Goal: Transaction & Acquisition: Purchase product/service

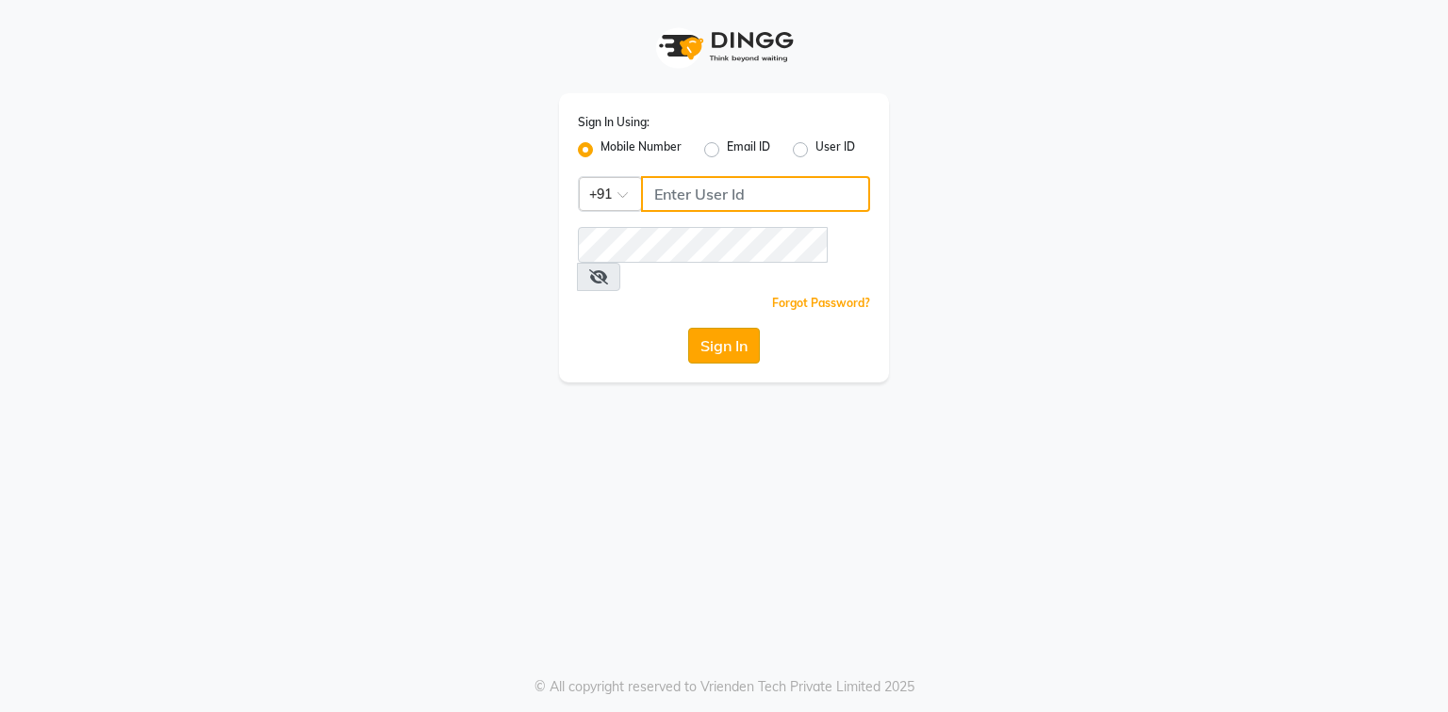
type input "9310550407"
click at [737, 328] on button "Sign In" at bounding box center [724, 346] width 72 height 36
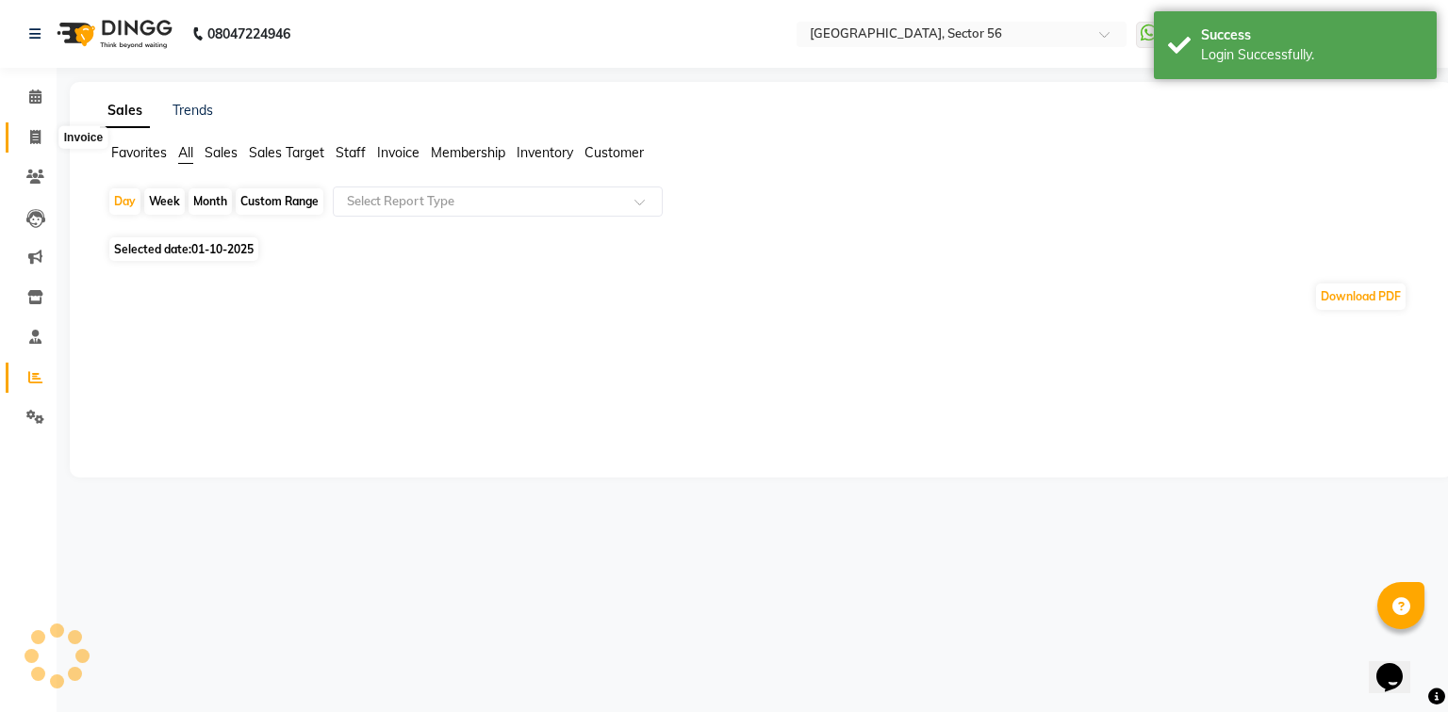
click at [27, 143] on span at bounding box center [35, 138] width 33 height 22
select select "5557"
select select "service"
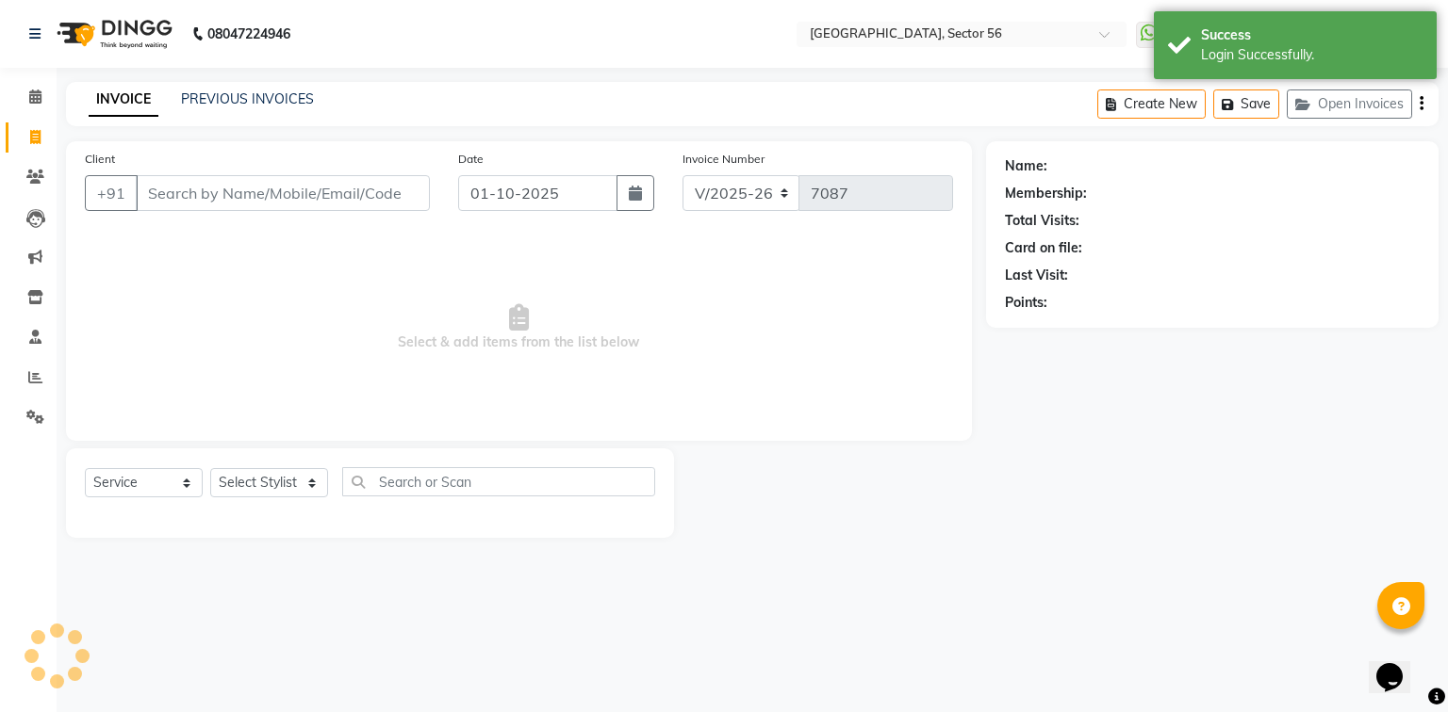
click at [270, 192] on input "Client" at bounding box center [283, 193] width 294 height 36
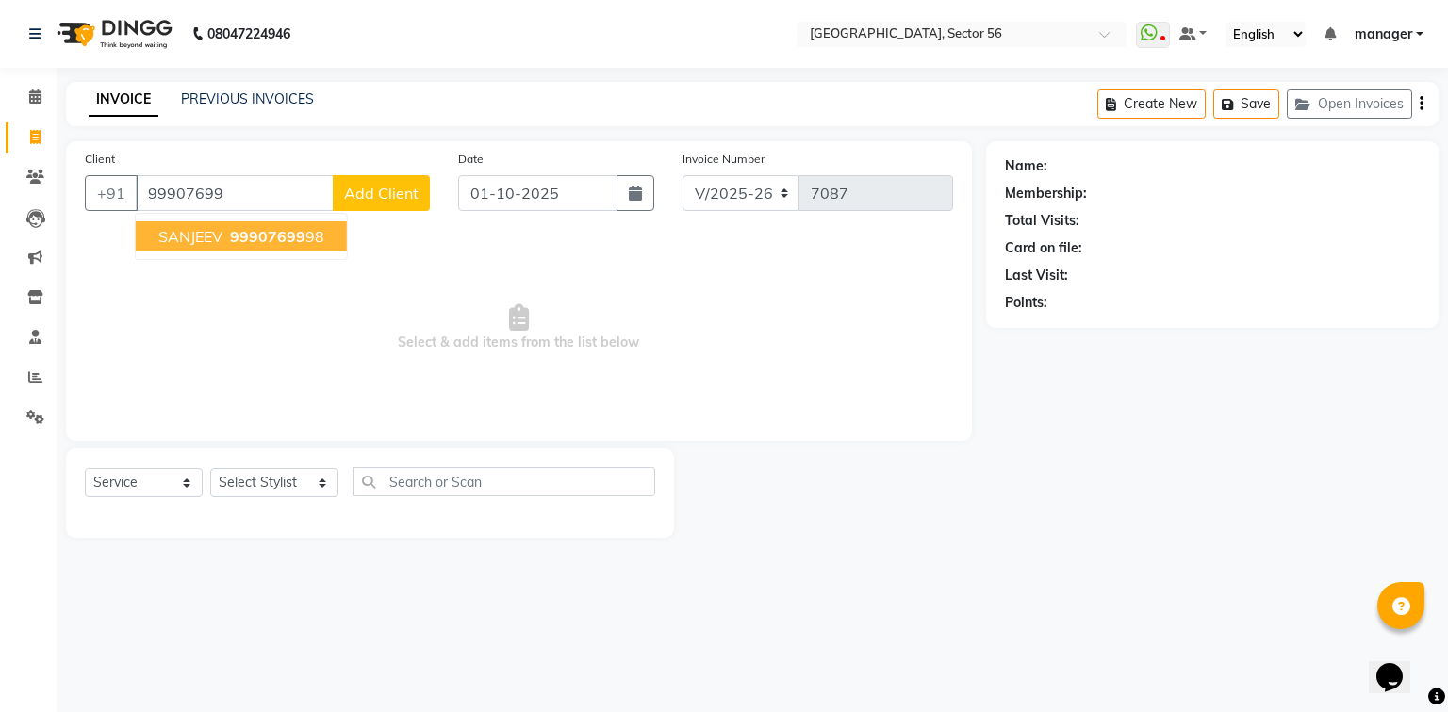
click at [279, 231] on span "99907699" at bounding box center [267, 236] width 75 height 19
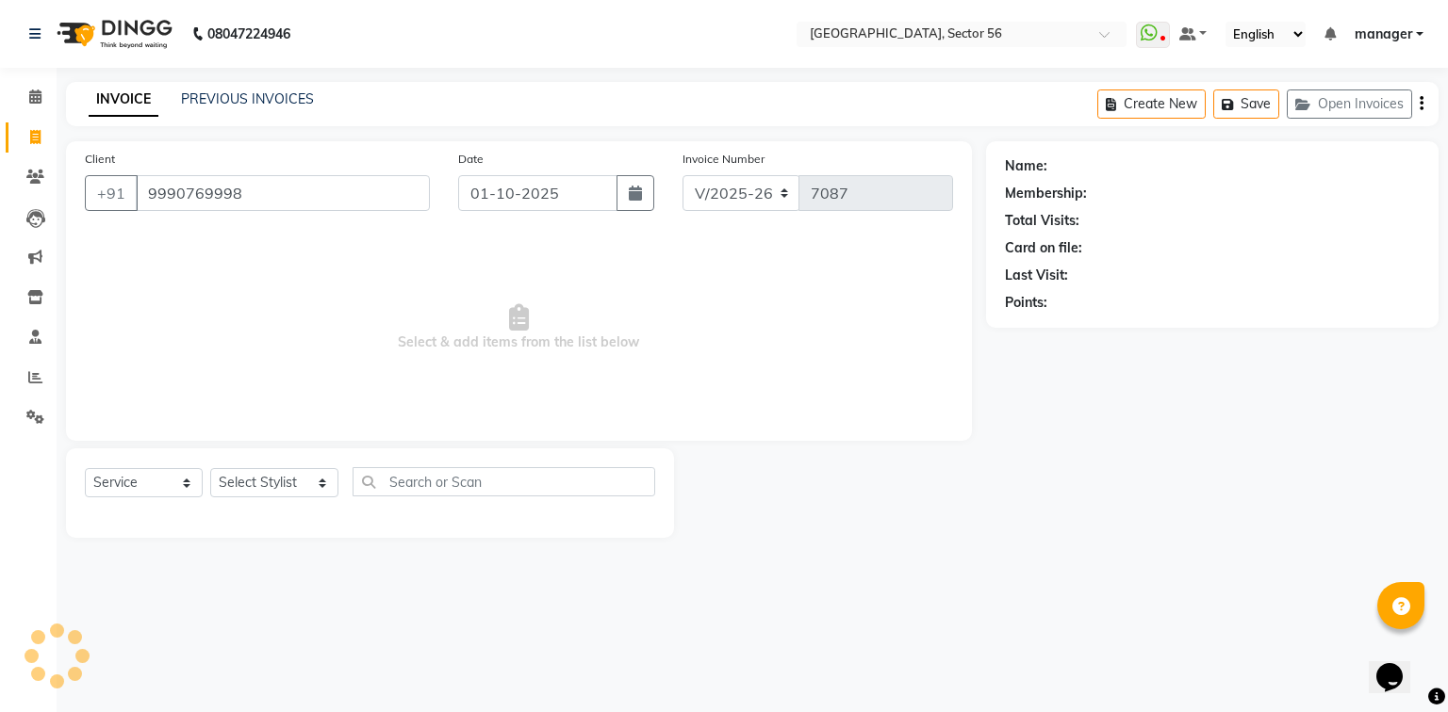
type input "9990769998"
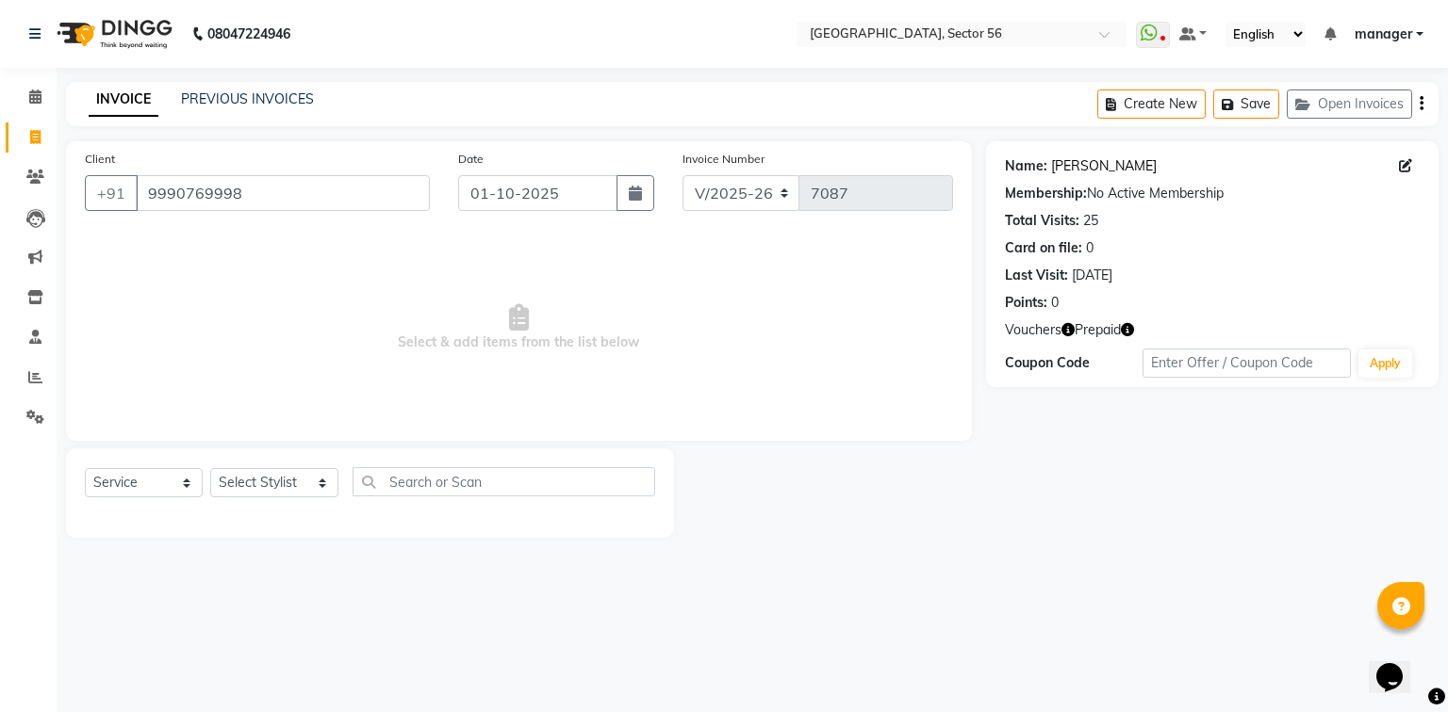
click at [1065, 162] on link "Sanjeev" at bounding box center [1104, 166] width 106 height 20
click at [30, 143] on icon at bounding box center [35, 137] width 10 height 14
select select "service"
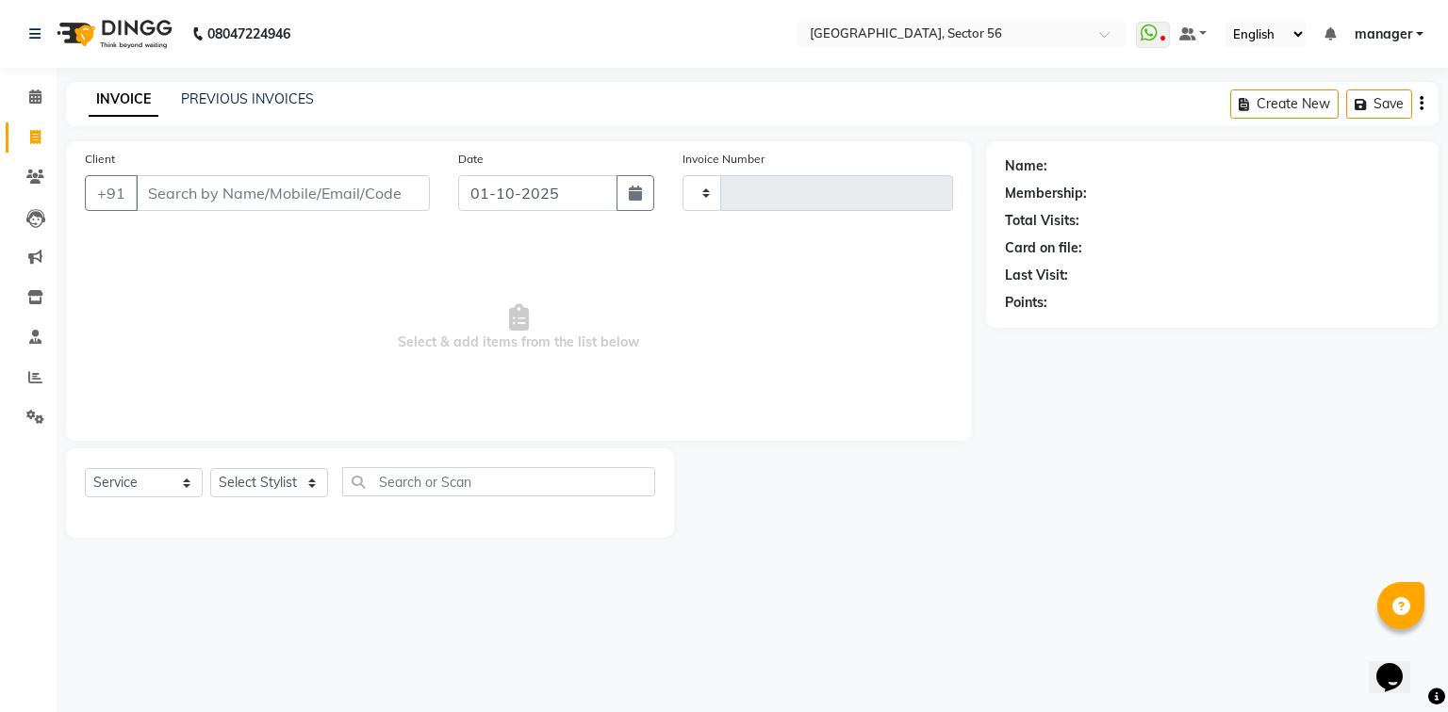
type input "7087"
select select "5557"
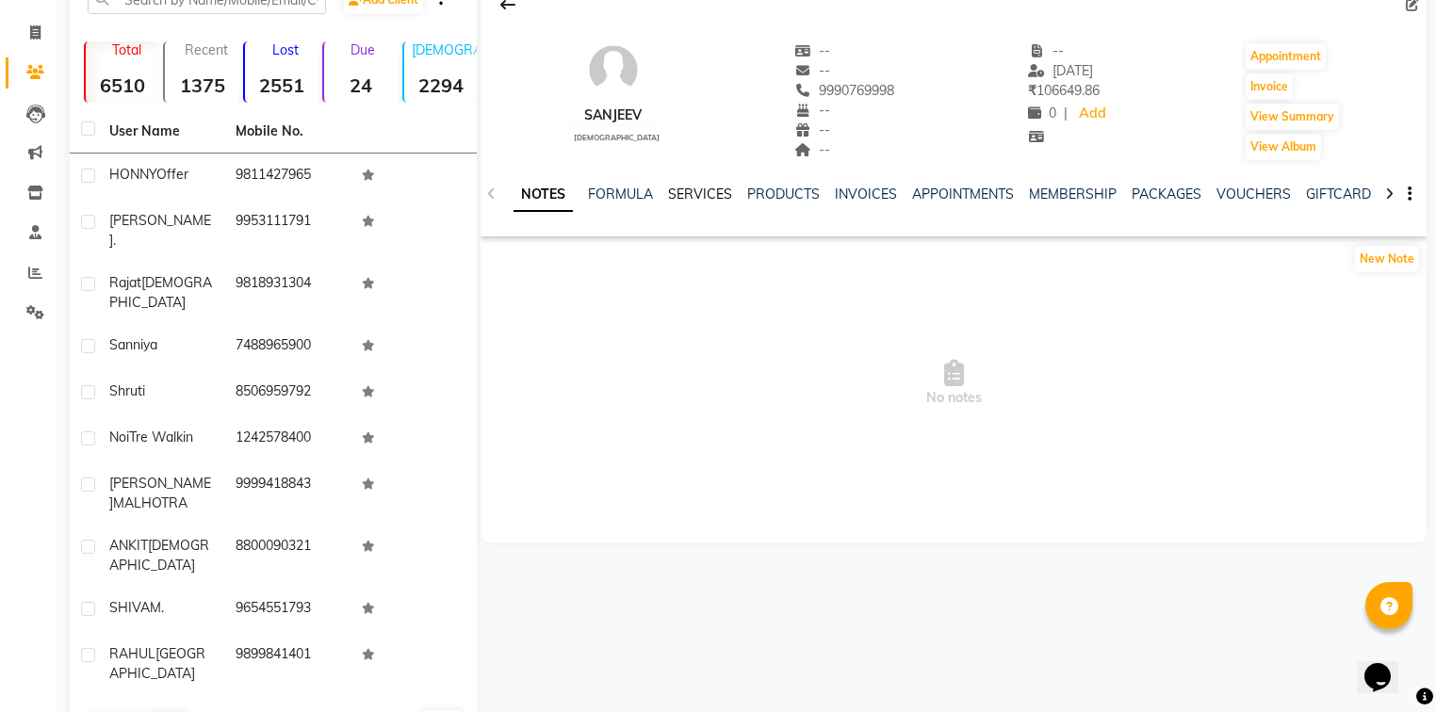
click at [685, 192] on link "SERVICES" at bounding box center [700, 194] width 64 height 17
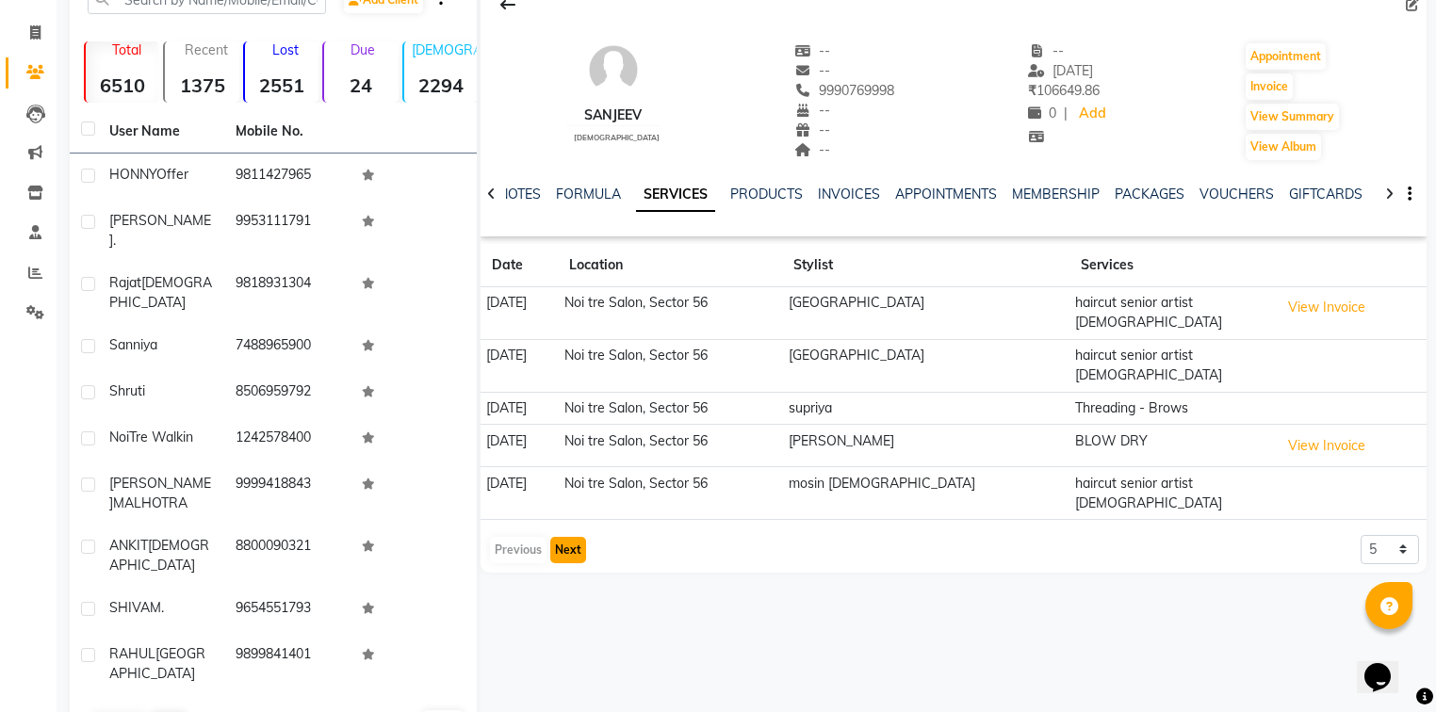
click at [576, 537] on button "Next" at bounding box center [568, 550] width 36 height 26
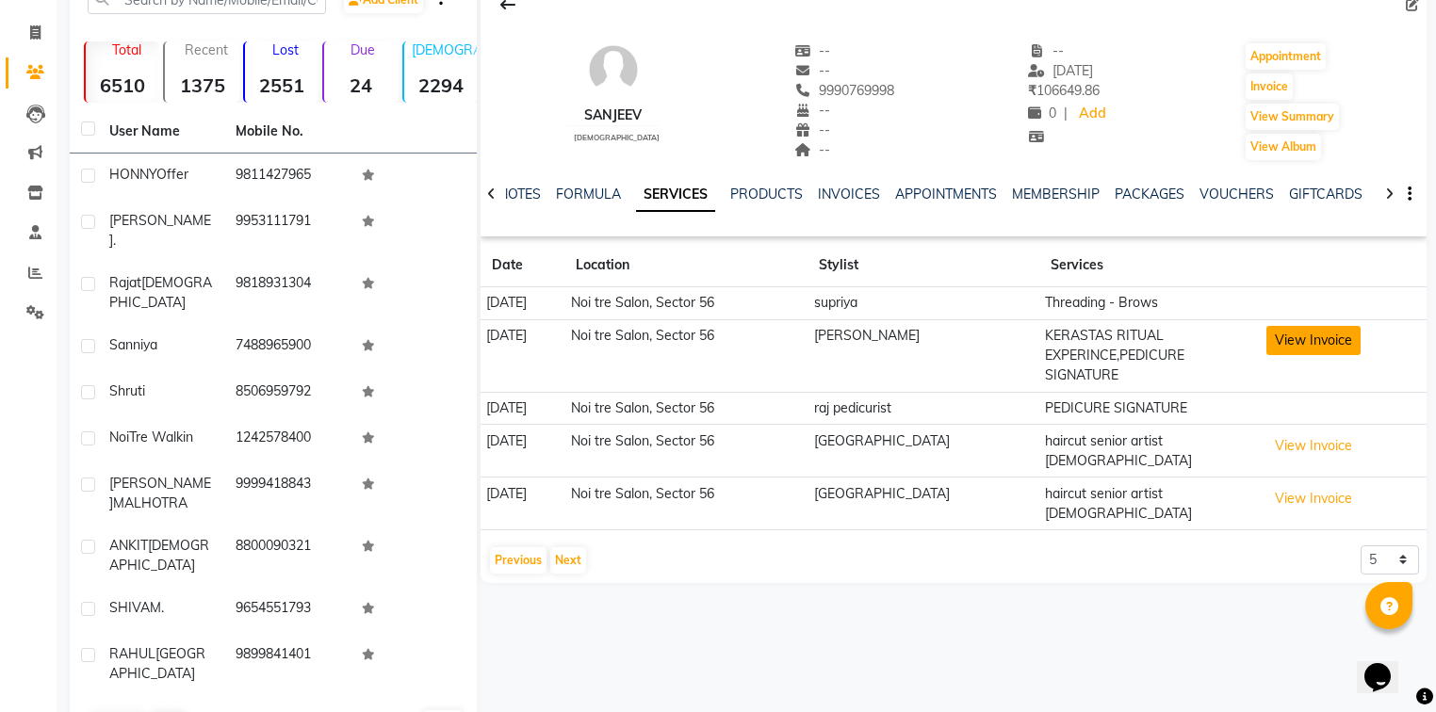
click at [1294, 342] on button "View Invoice" at bounding box center [1314, 340] width 94 height 29
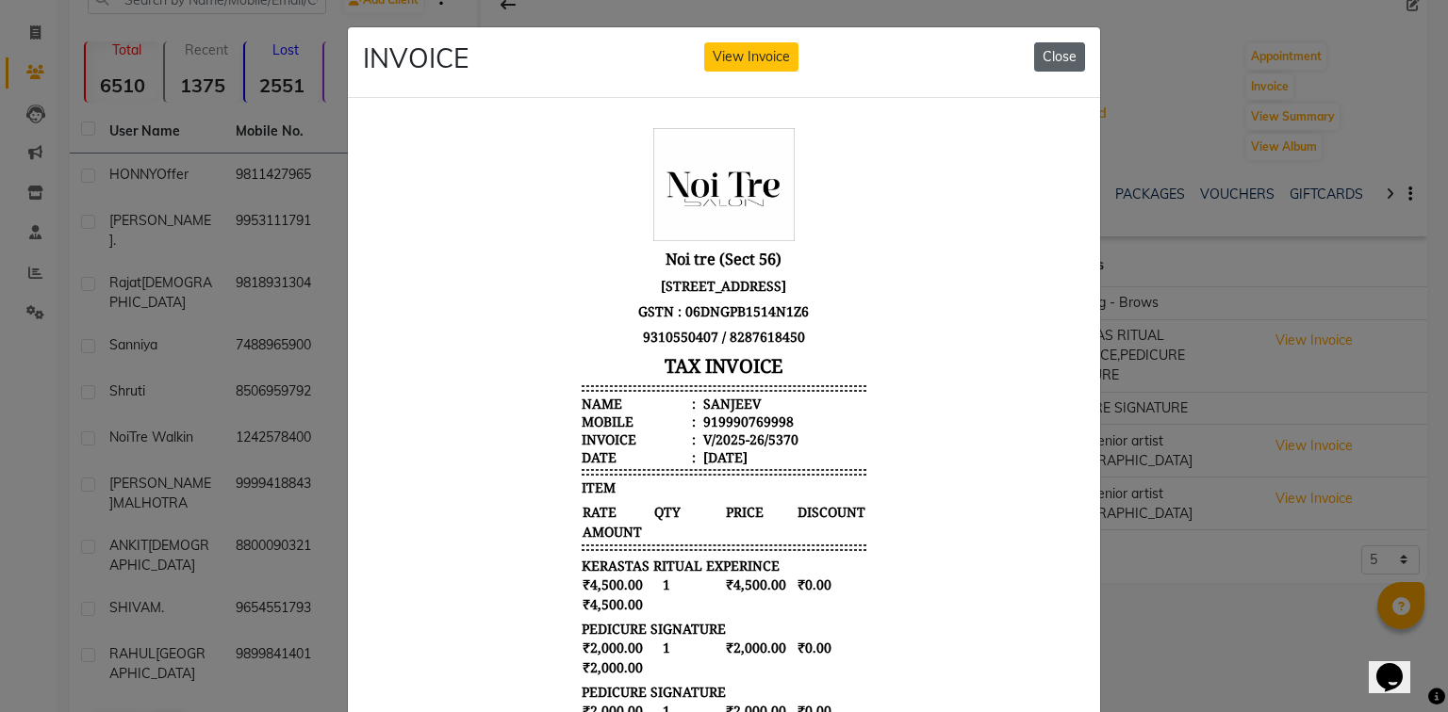
click at [1048, 55] on button "Close" at bounding box center [1059, 56] width 51 height 29
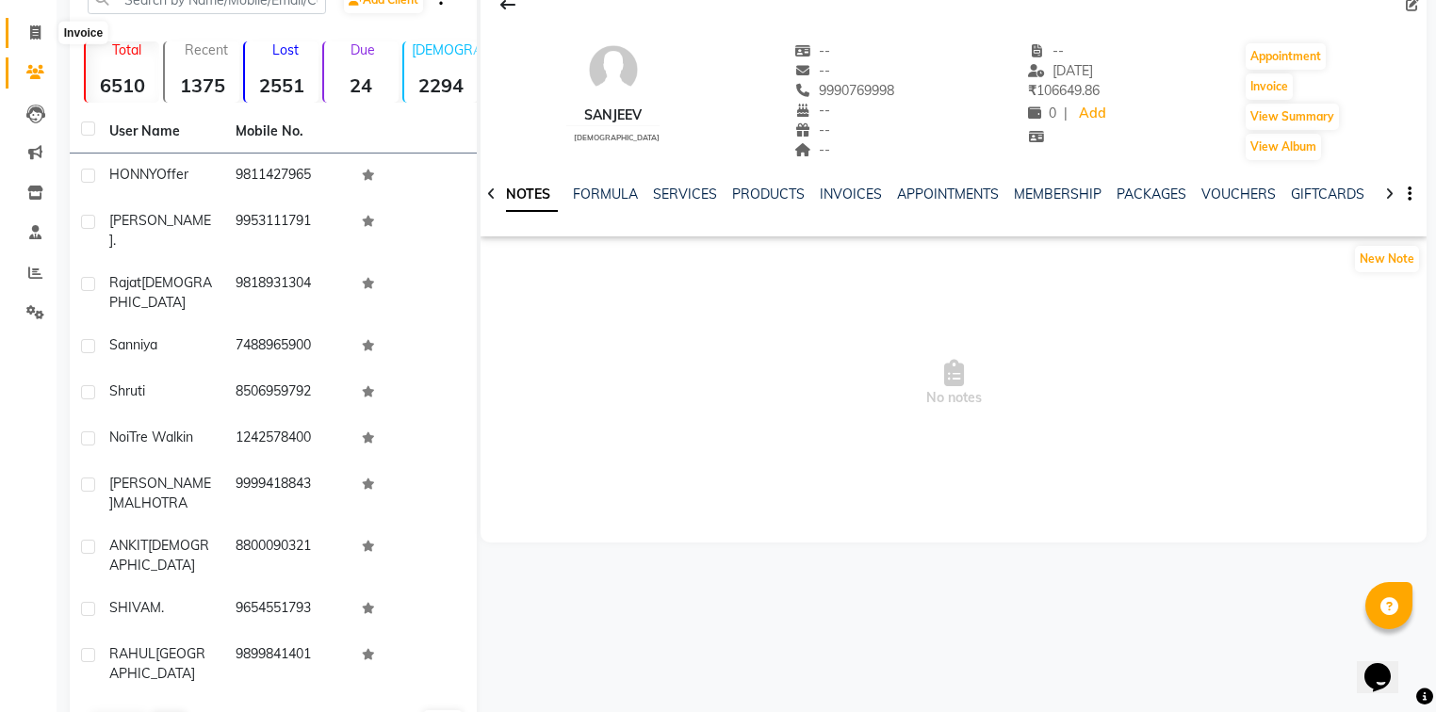
click at [41, 27] on span at bounding box center [35, 34] width 33 height 22
select select "5557"
select select "service"
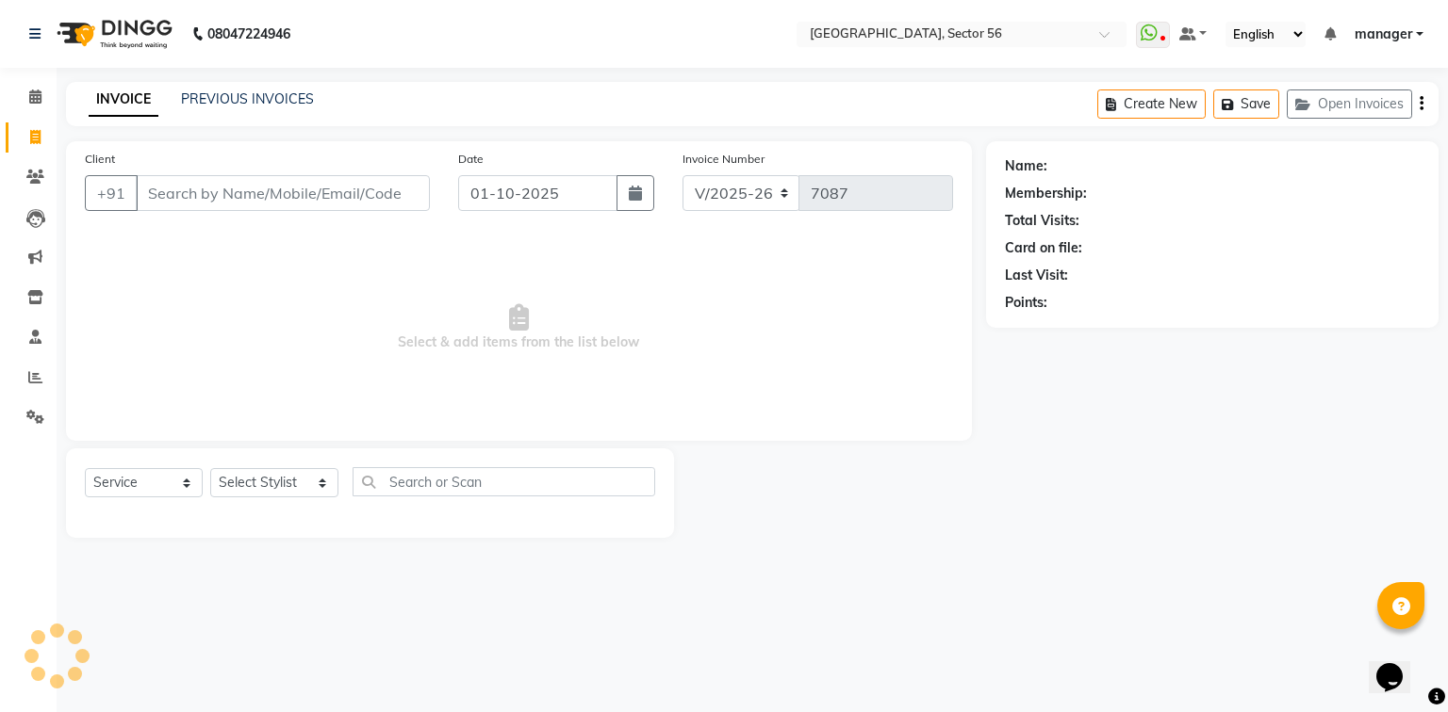
click at [361, 182] on input "Client" at bounding box center [283, 193] width 294 height 36
click at [28, 373] on icon at bounding box center [35, 377] width 14 height 14
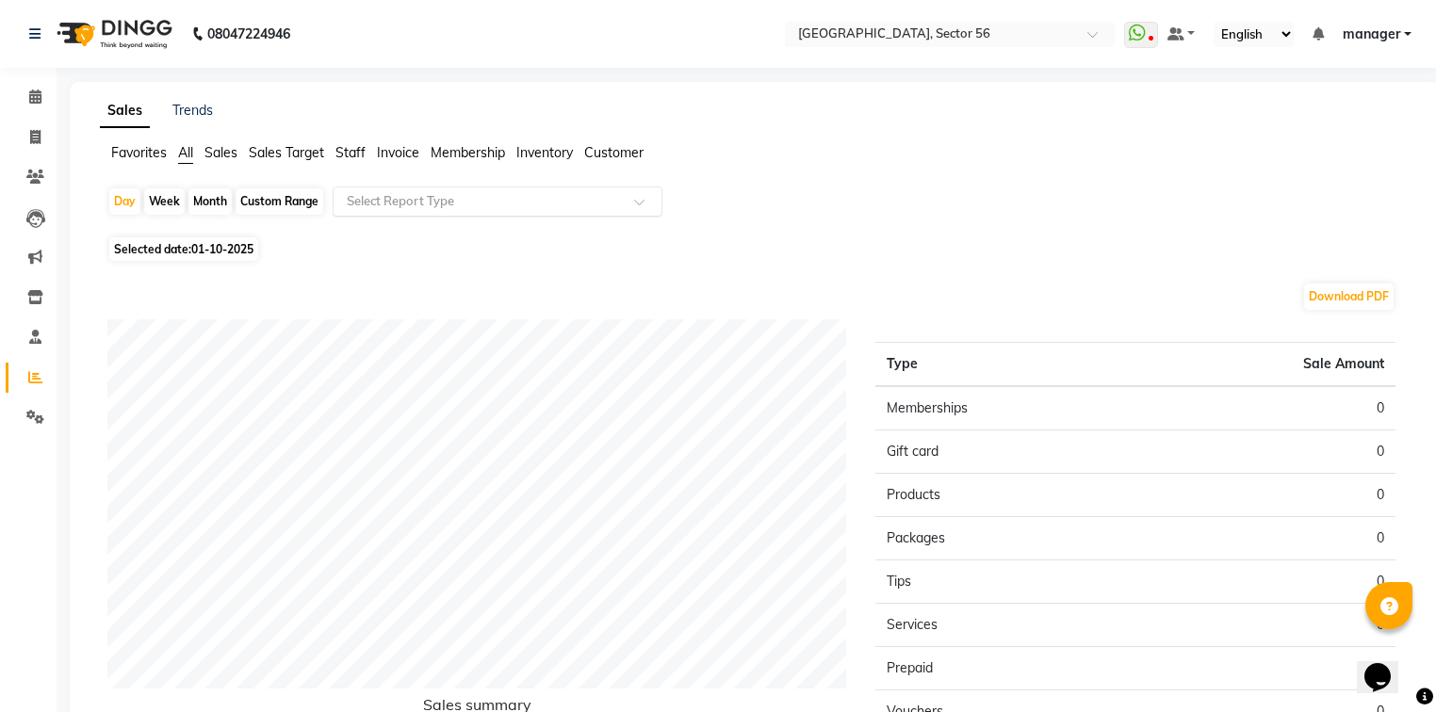
click at [377, 201] on input "text" at bounding box center [478, 201] width 271 height 19
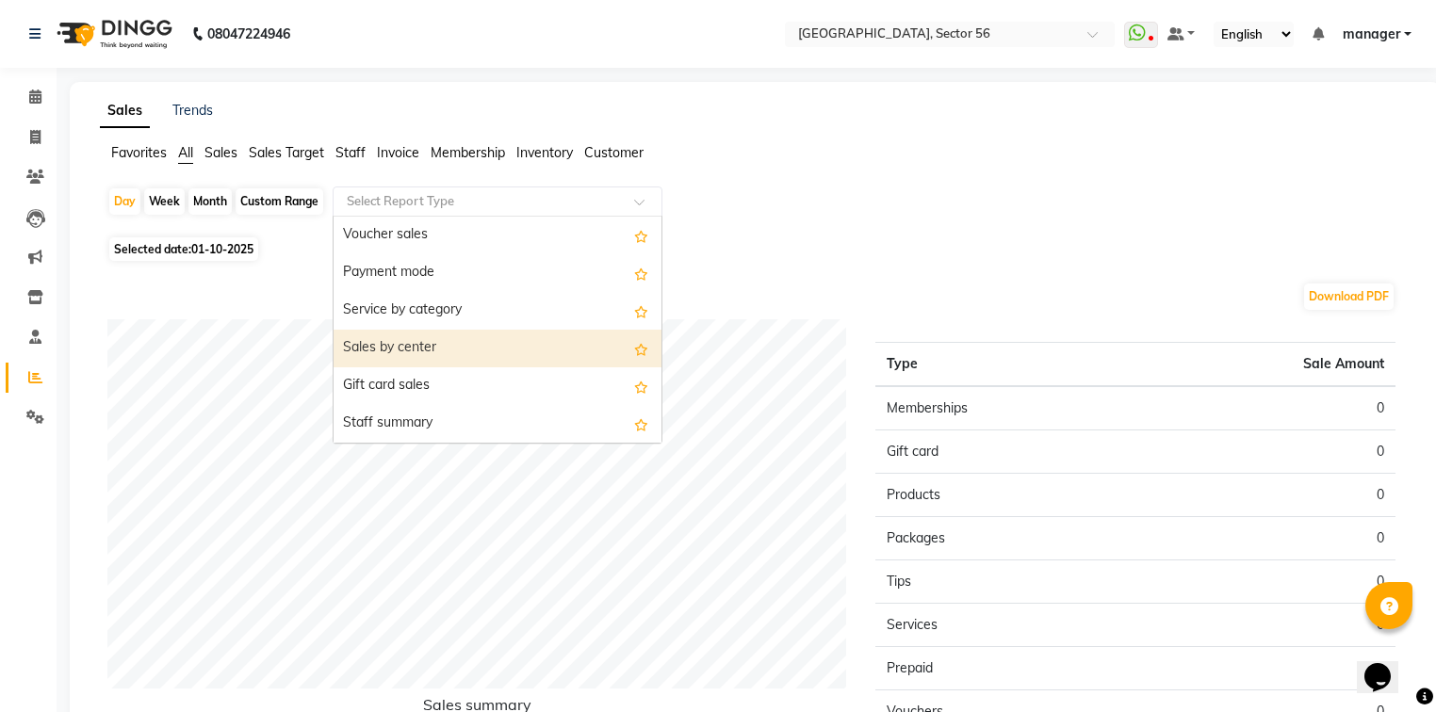
scroll to position [452, 0]
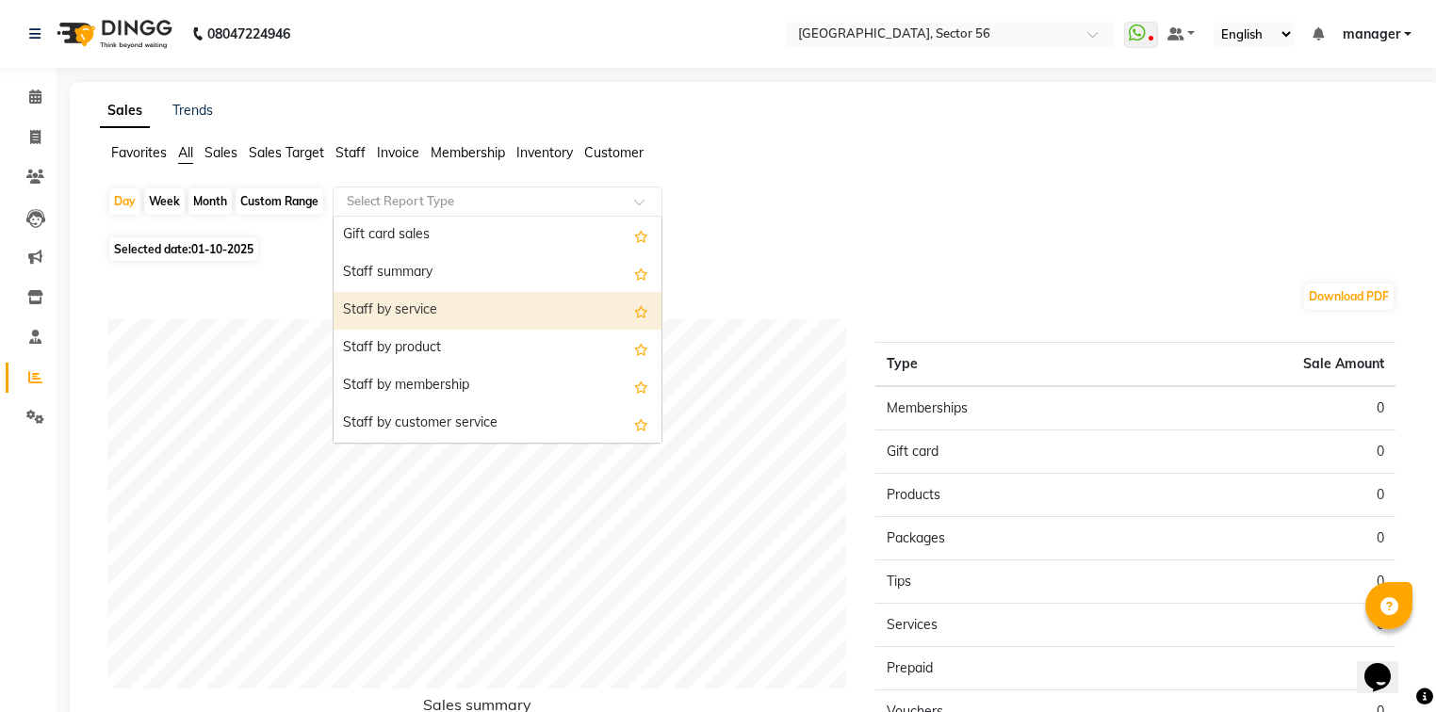
click at [417, 312] on div "Staff by service" at bounding box center [498, 311] width 328 height 38
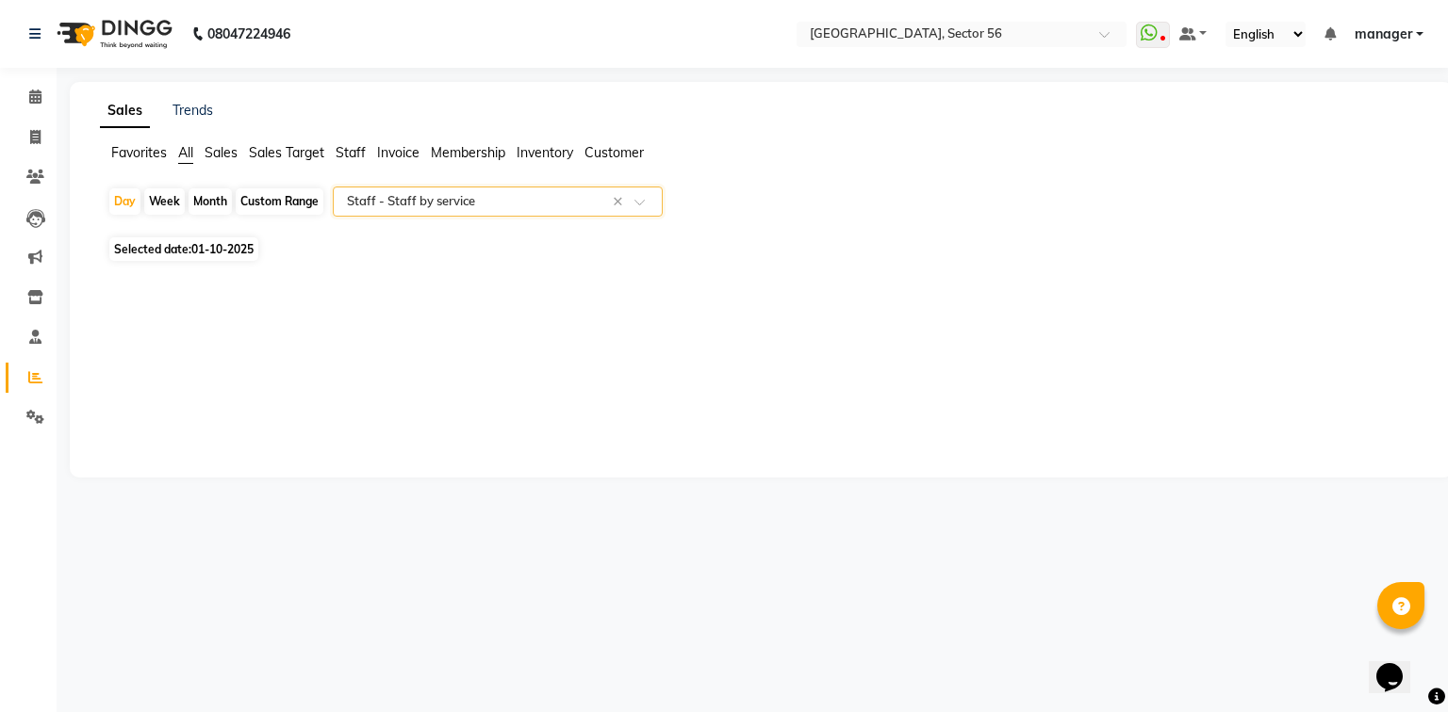
click at [211, 201] on div "Month" at bounding box center [209, 201] width 43 height 26
select select "10"
select select "2025"
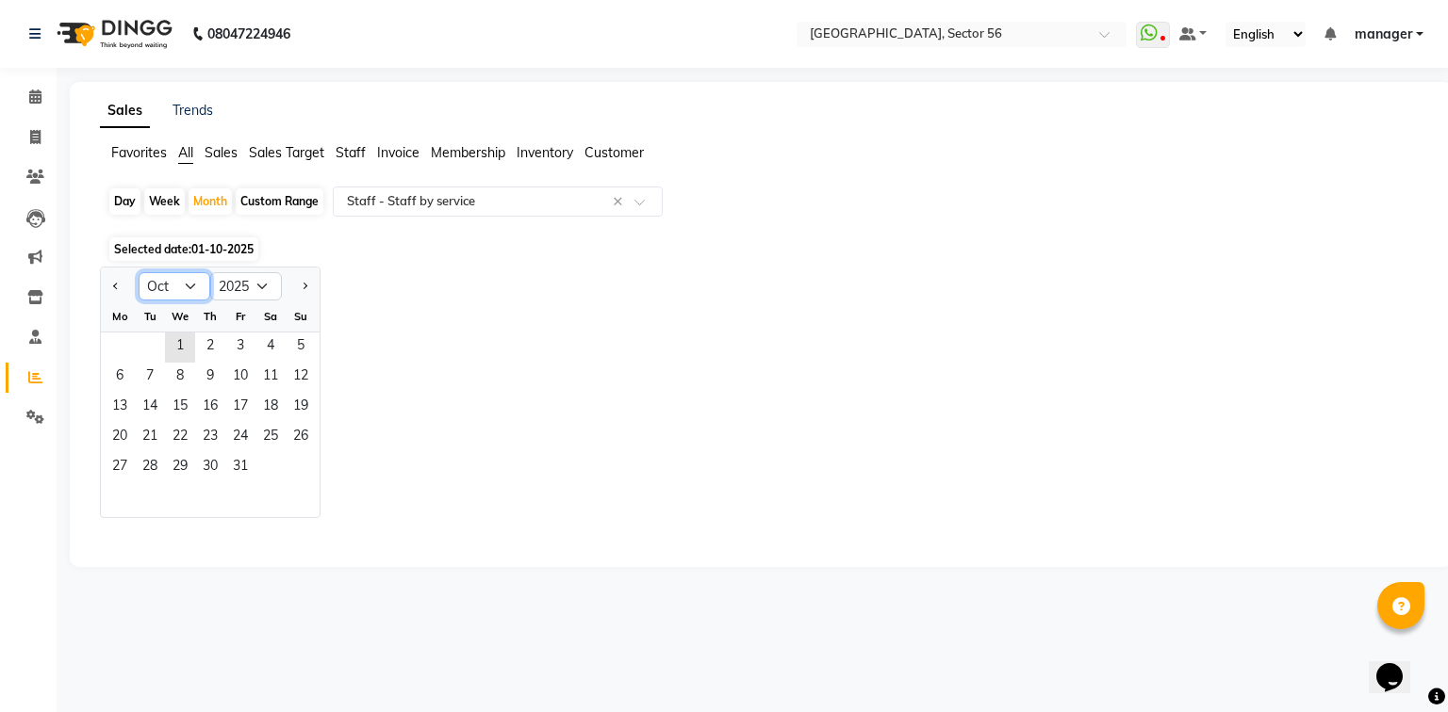
click at [168, 285] on select "Jan Feb Mar Apr May Jun [DATE] Aug Sep Oct Nov Dec" at bounding box center [175, 286] width 72 height 28
select select "9"
click at [139, 272] on select "Jan Feb Mar Apr May Jun [DATE] Aug Sep Oct Nov Dec" at bounding box center [175, 286] width 72 height 28
click at [145, 460] on span "30" at bounding box center [150, 468] width 30 height 30
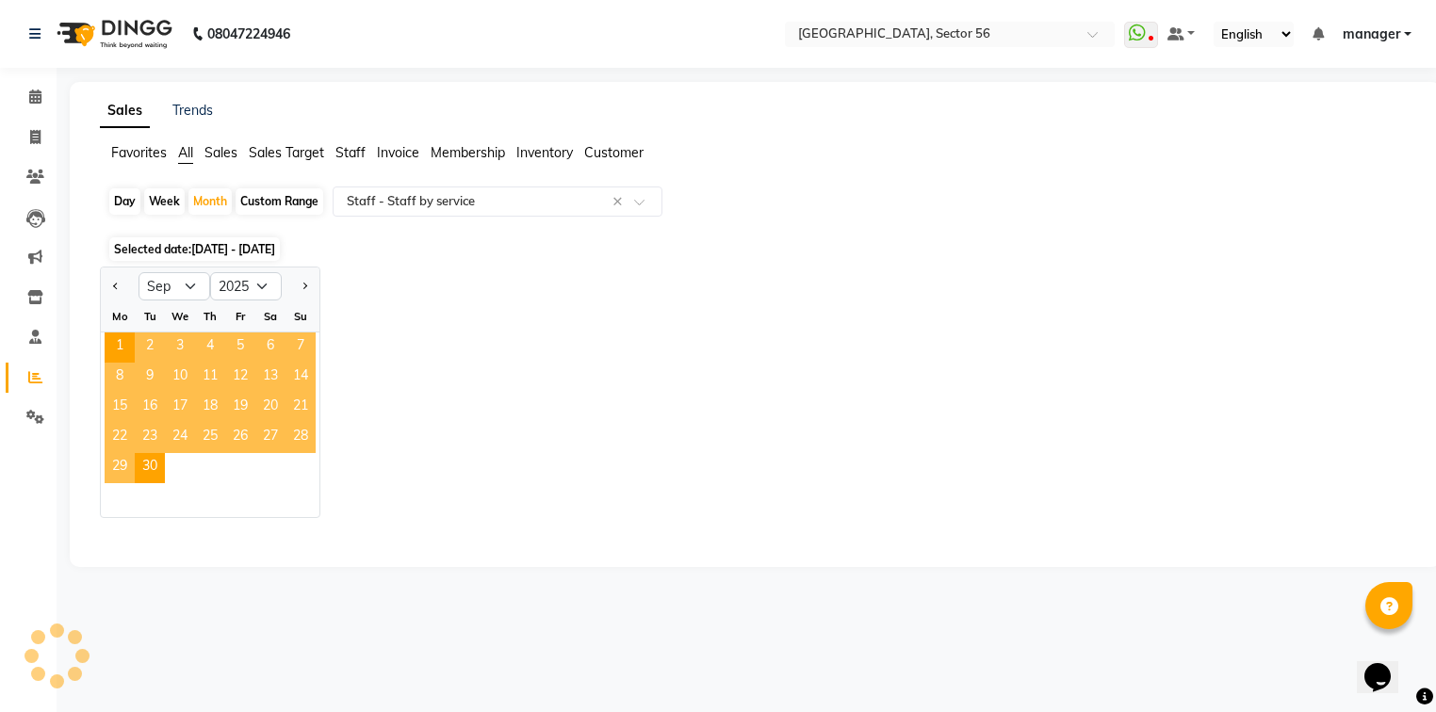
select select "full_report"
select select "csv"
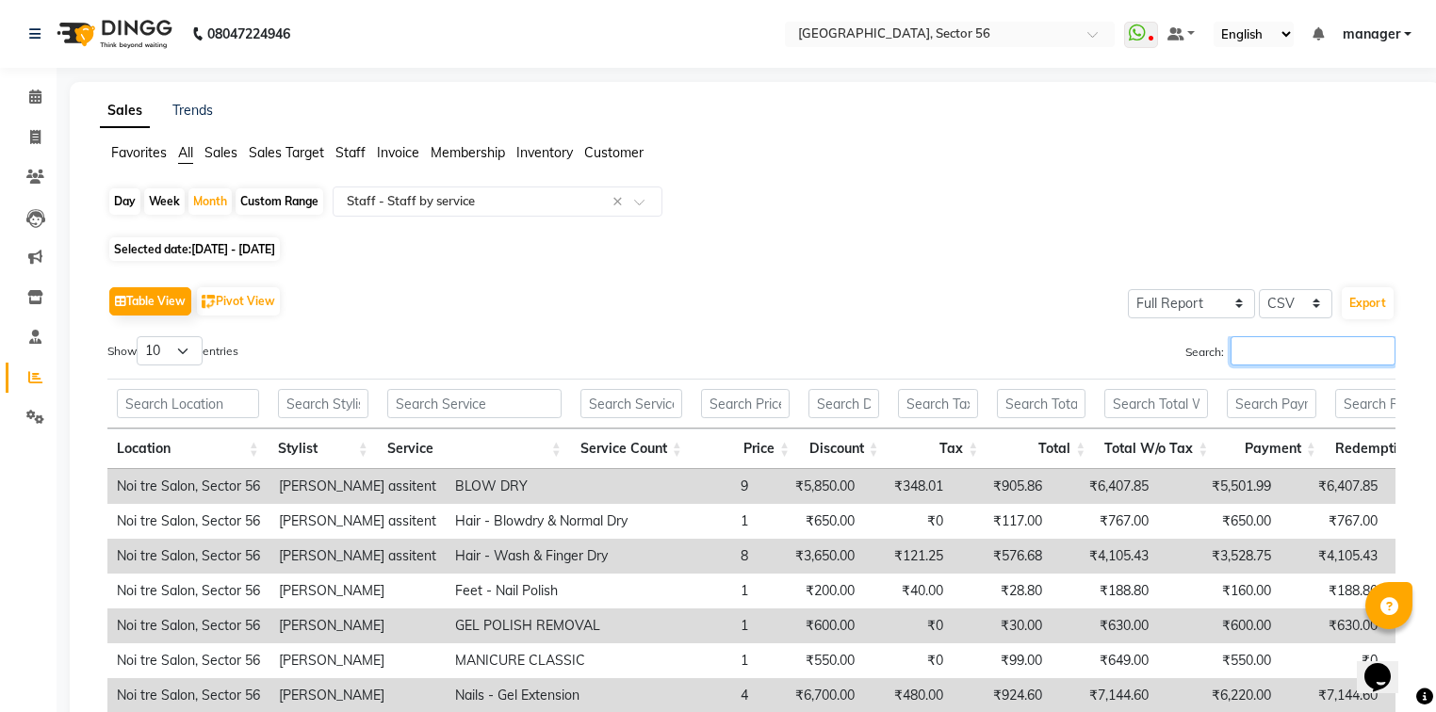
drag, startPoint x: 1252, startPoint y: 352, endPoint x: 1219, endPoint y: 356, distance: 34.1
click at [1244, 353] on input "Search:" at bounding box center [1313, 350] width 165 height 29
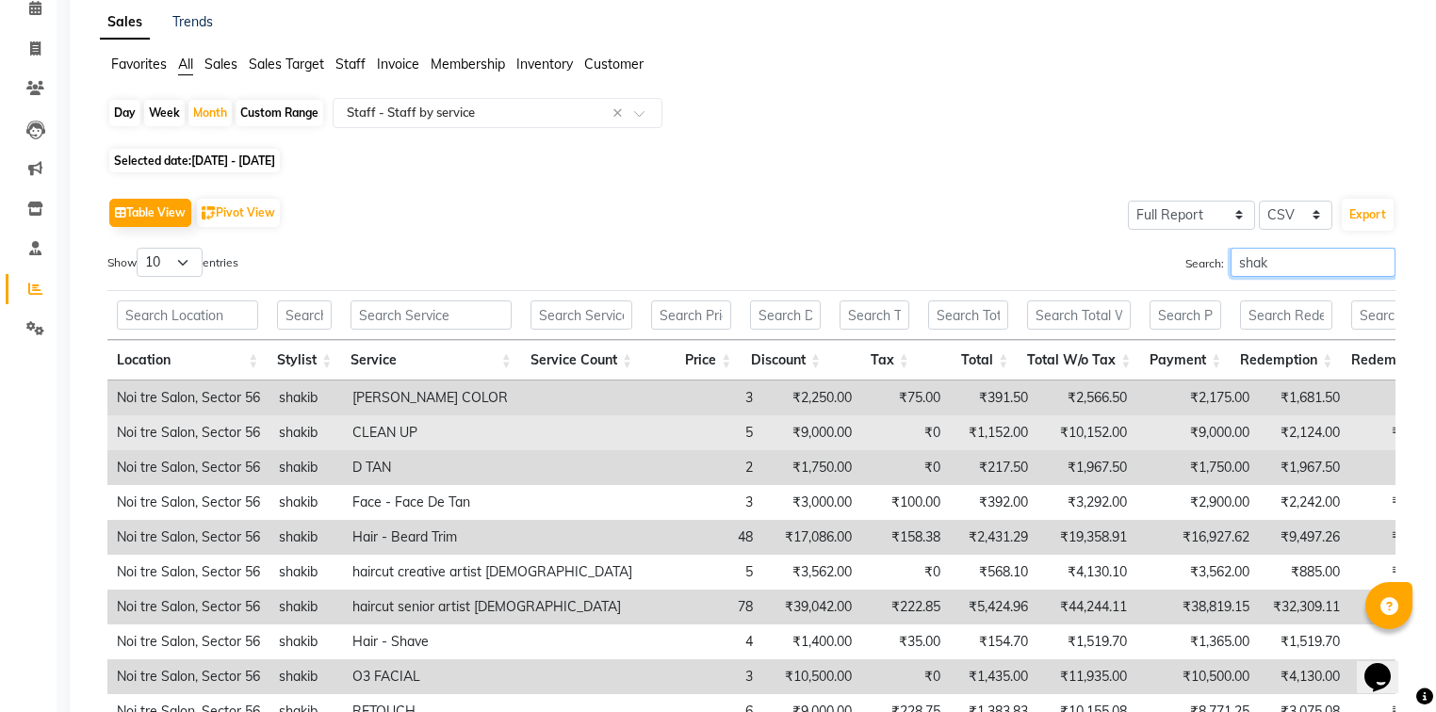
scroll to position [0, 0]
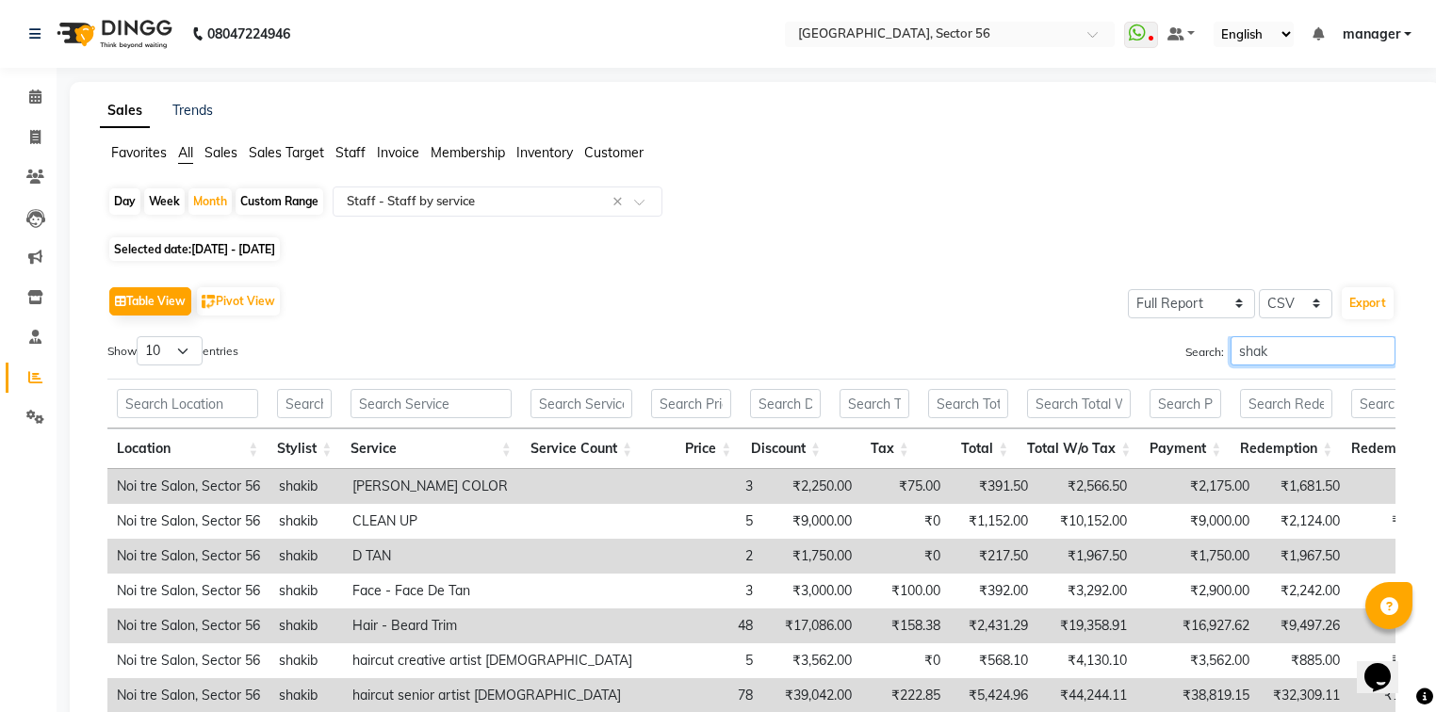
click at [1267, 350] on input "shak" at bounding box center [1313, 350] width 165 height 29
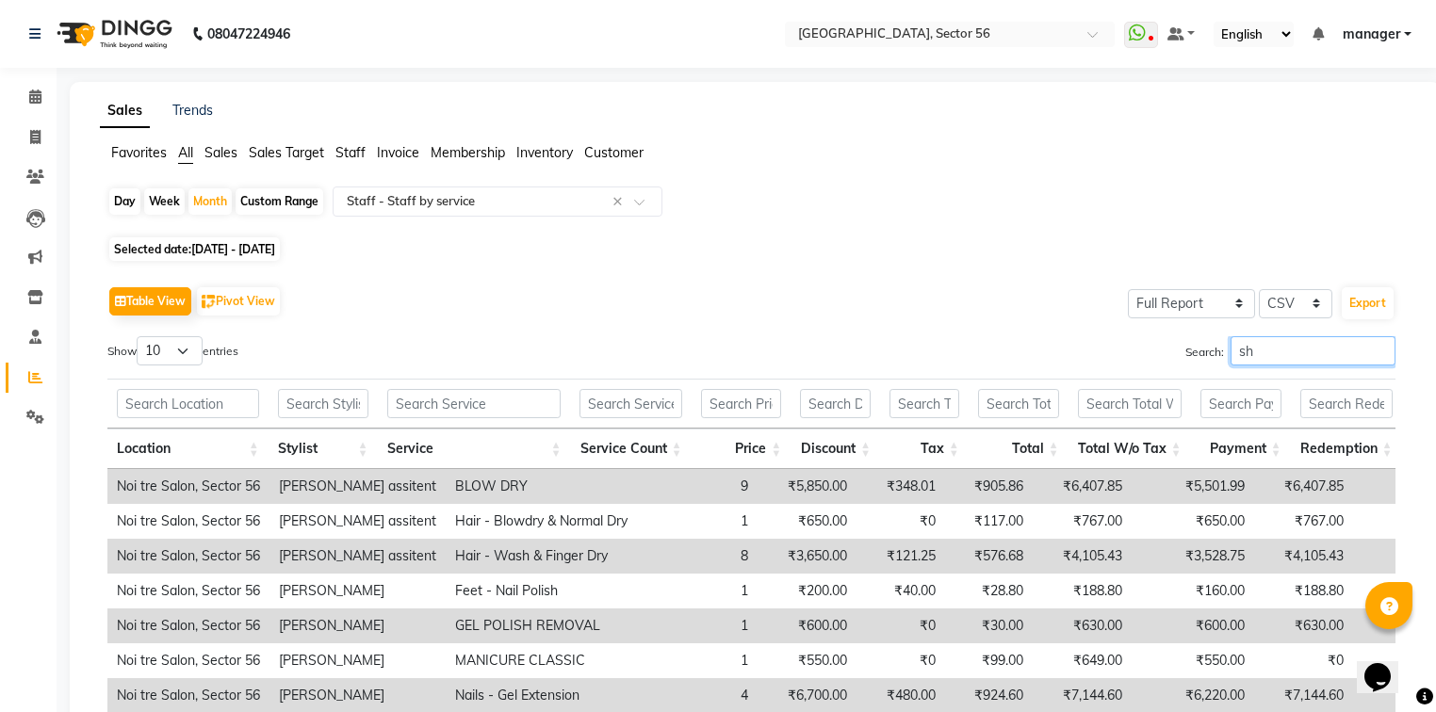
type input "s"
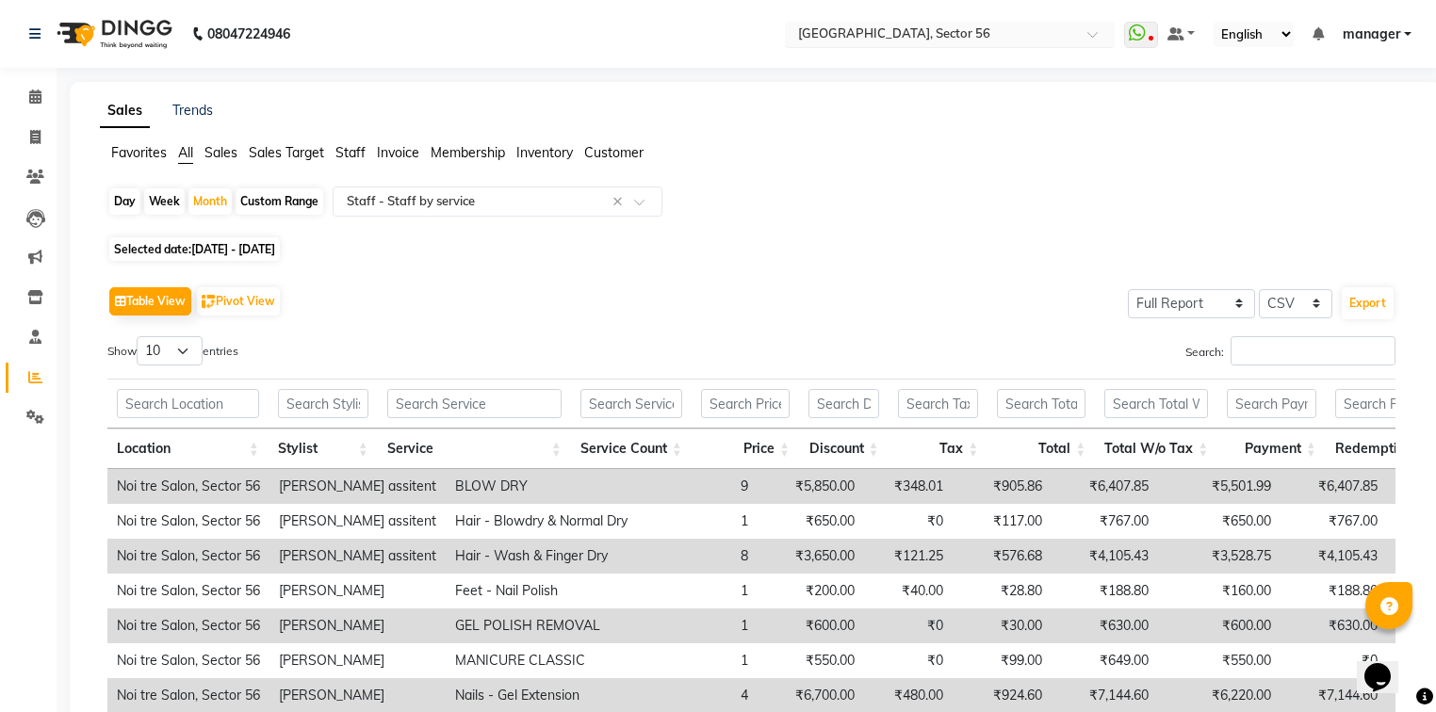
select select "5557"
select select "service"
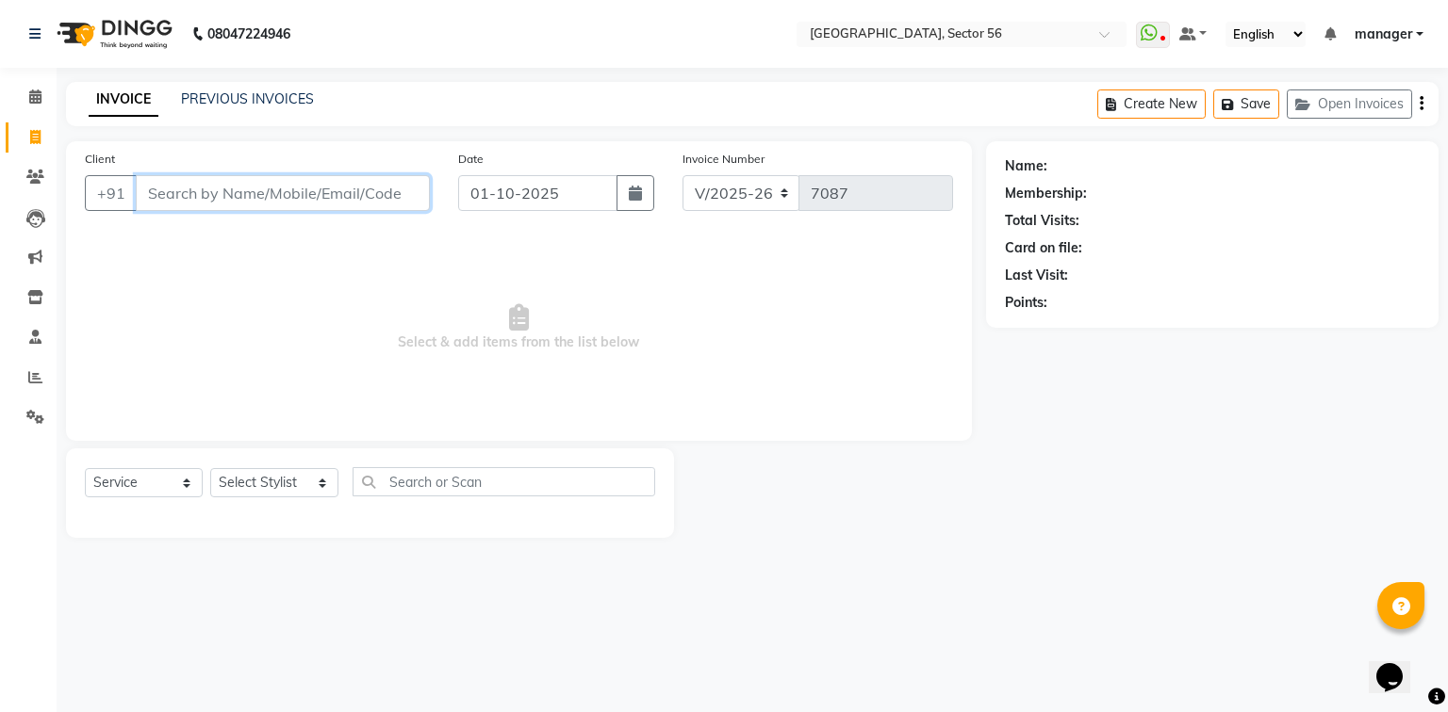
click at [228, 192] on input "Client" at bounding box center [283, 193] width 294 height 36
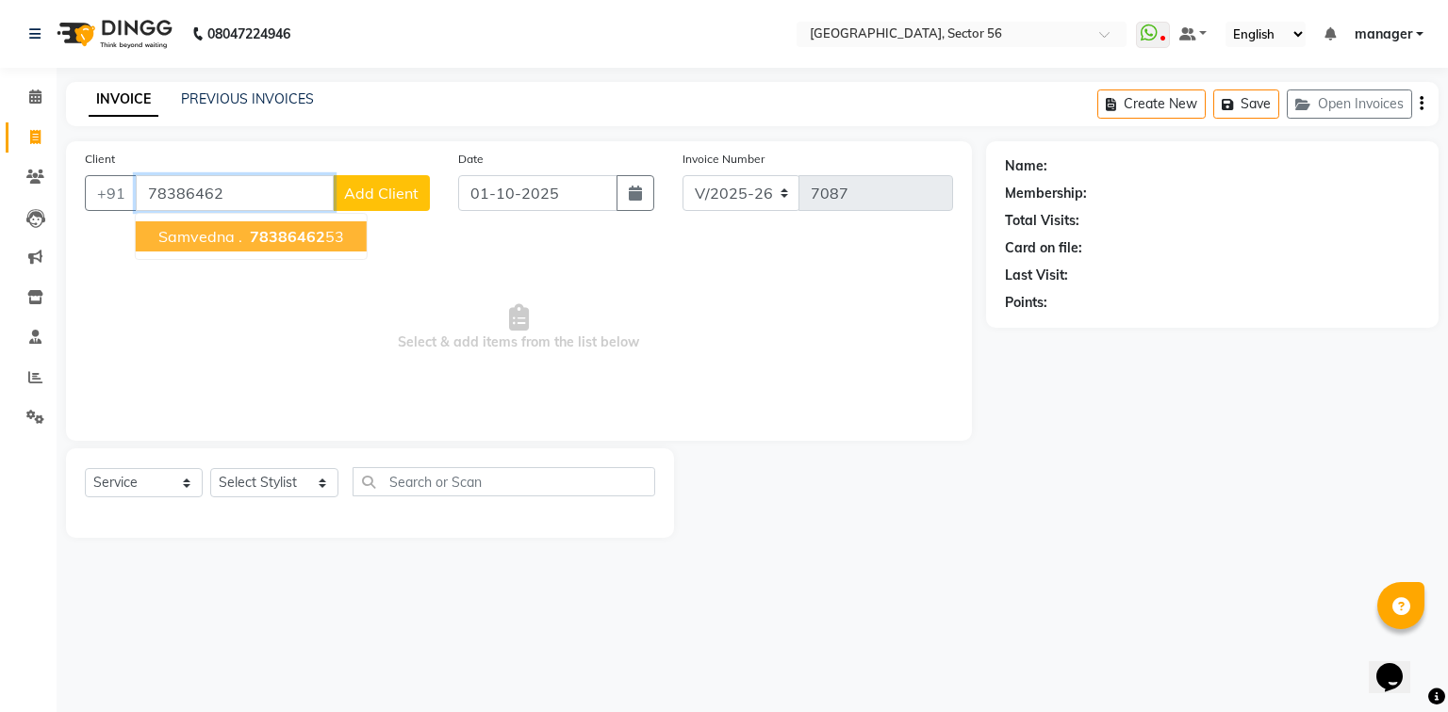
click at [227, 241] on span "Samvedna ." at bounding box center [200, 236] width 84 height 19
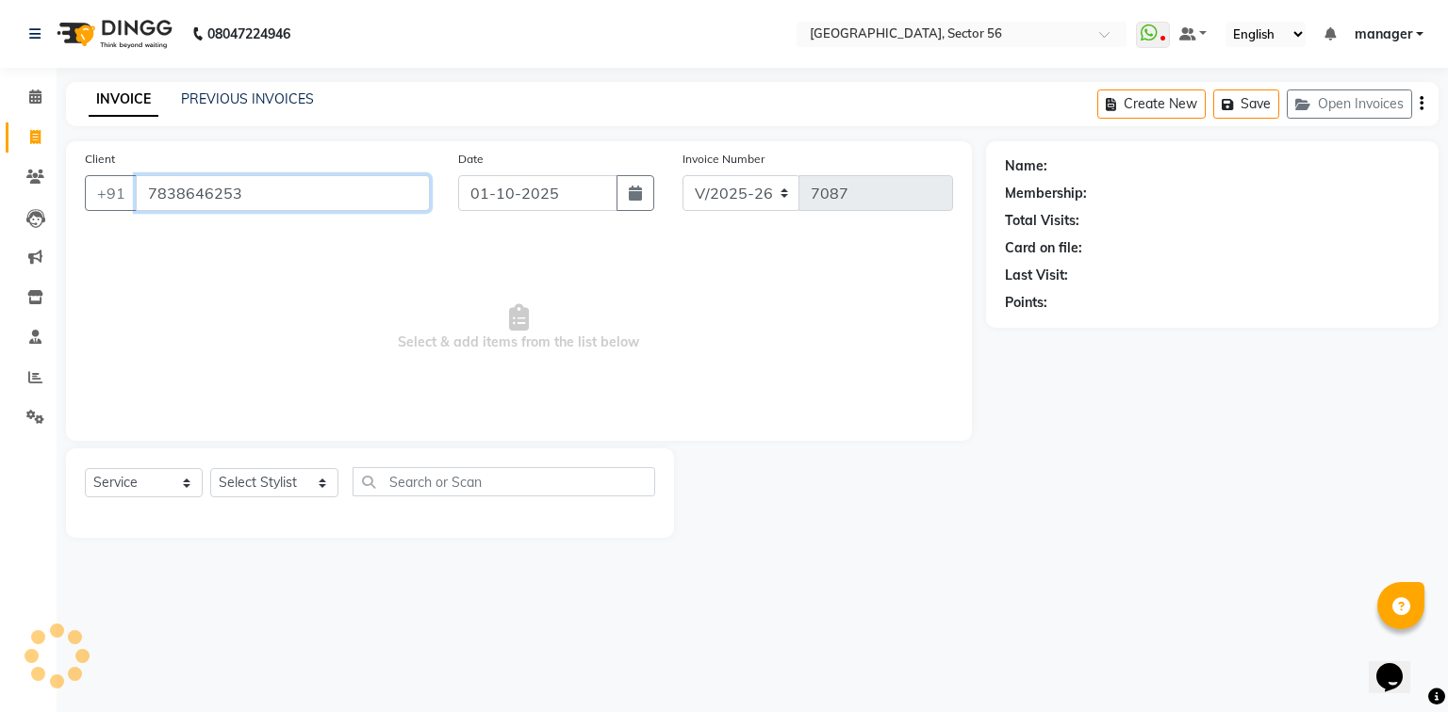
type input "7838646253"
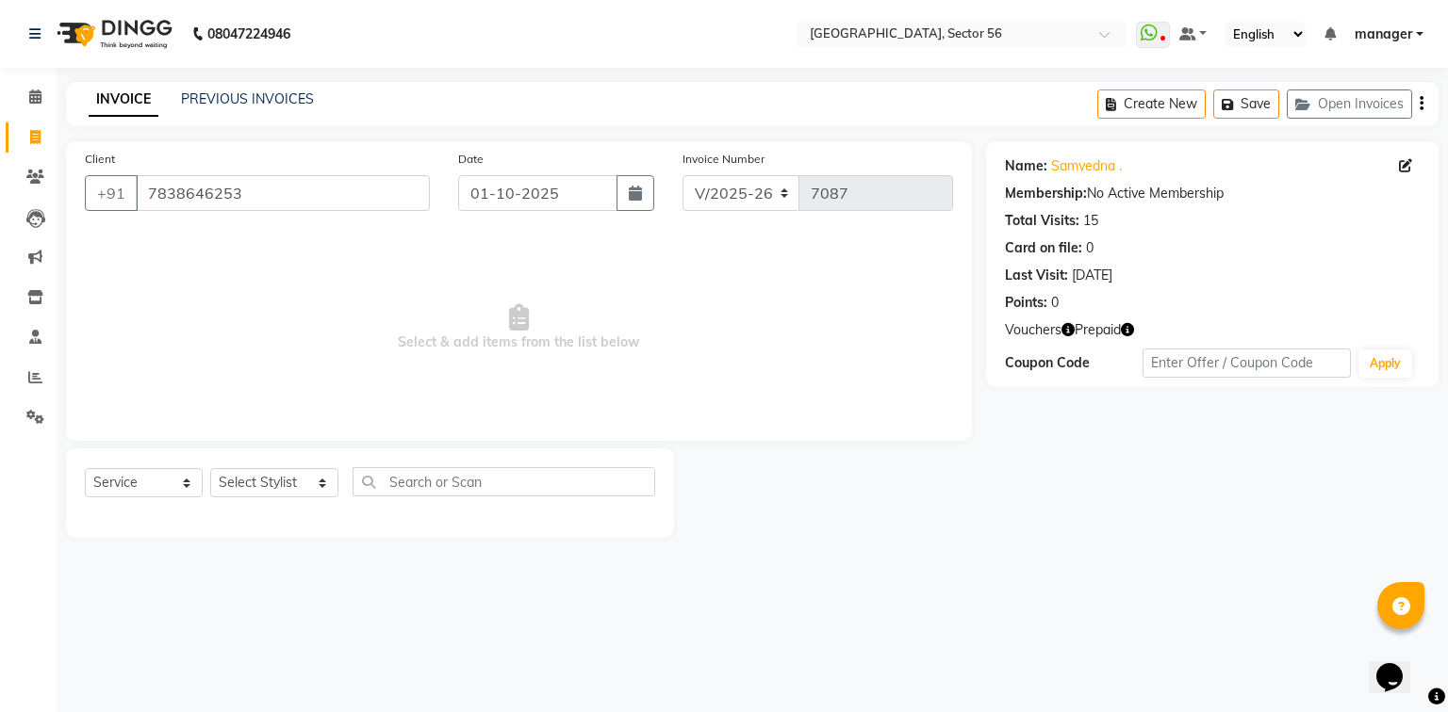
click at [1067, 331] on icon "button" at bounding box center [1067, 329] width 13 height 13
click at [1125, 332] on icon "button" at bounding box center [1126, 329] width 13 height 13
click at [1037, 401] on div "Name: [PERSON_NAME] . Membership: No Active Membership Total Visits: 15 Card on…" at bounding box center [1219, 339] width 466 height 397
click at [1063, 331] on icon "button" at bounding box center [1067, 329] width 13 height 13
click at [313, 482] on select "Select Stylist [PERSON_NAME] [PERSON_NAME] [PERSON_NAME] MARKET STAFF amit amit…" at bounding box center [274, 482] width 128 height 29
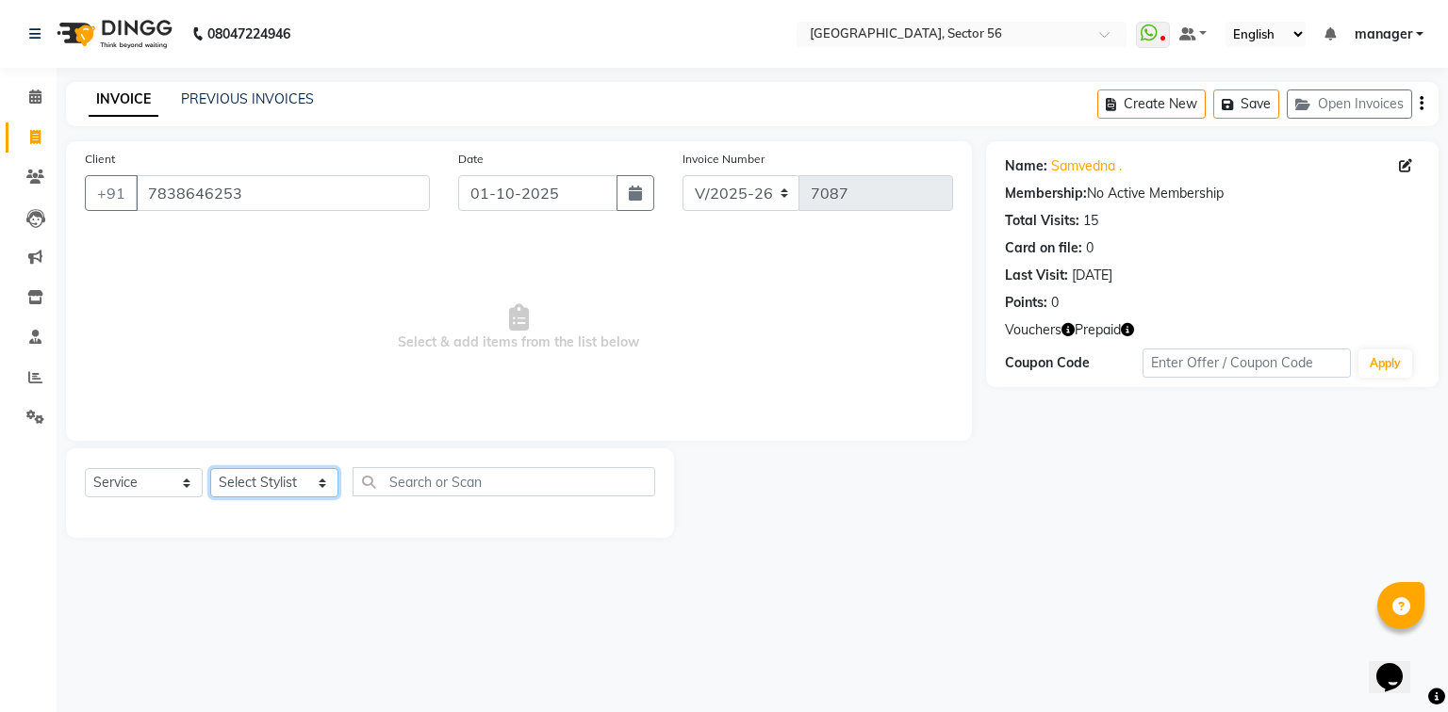
select select "67273"
click at [210, 469] on select "Select Stylist [PERSON_NAME] [PERSON_NAME] [PERSON_NAME] MARKET STAFF amit amit…" at bounding box center [274, 482] width 128 height 29
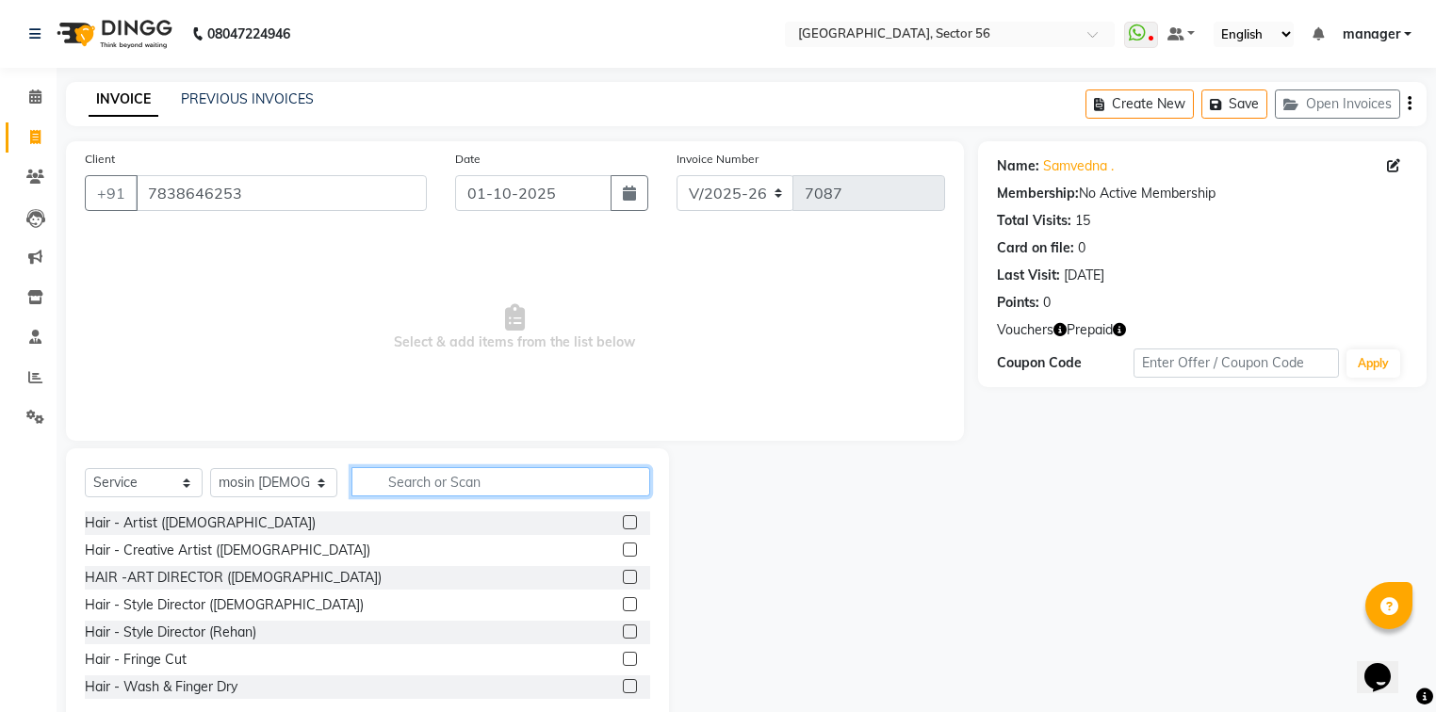
click at [482, 478] on input "text" at bounding box center [501, 481] width 299 height 29
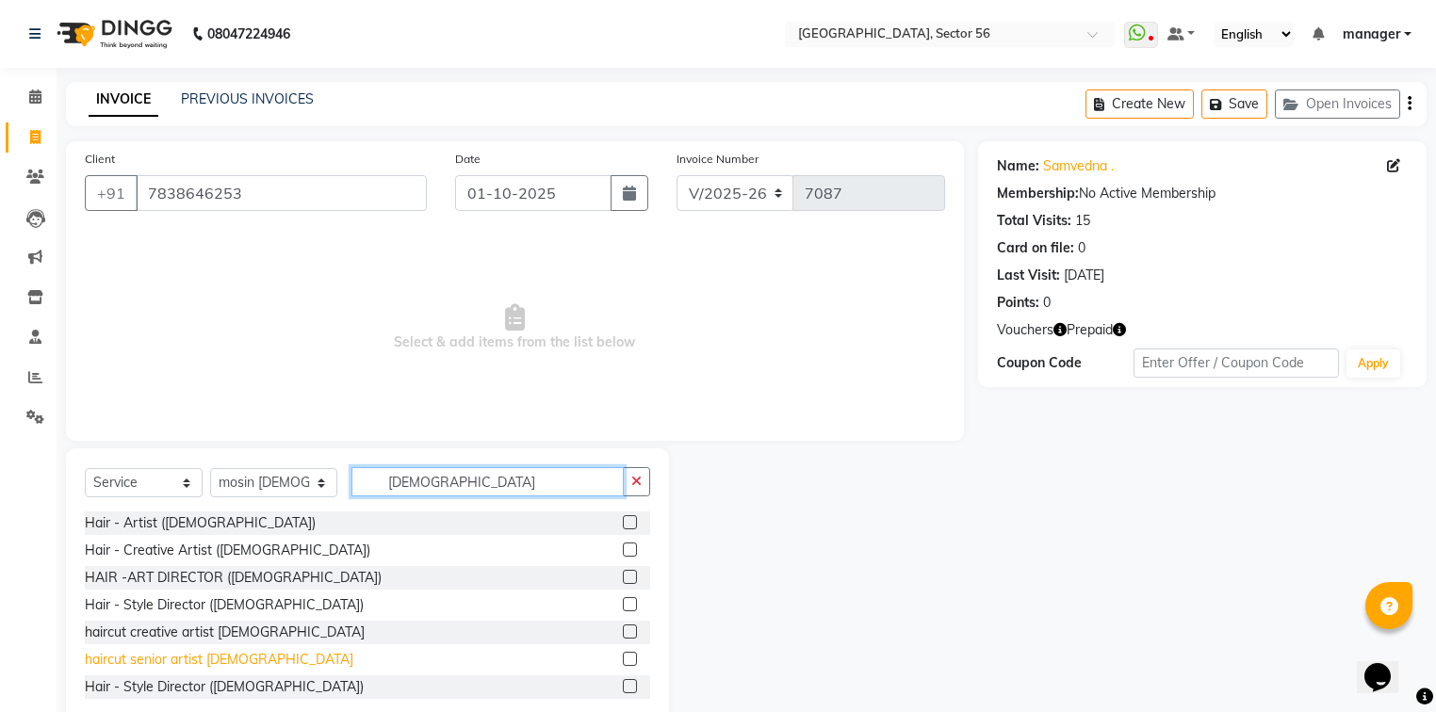
type input "[DEMOGRAPHIC_DATA]"
click at [121, 665] on div "haircut senior artist [DEMOGRAPHIC_DATA]" at bounding box center [219, 660] width 269 height 20
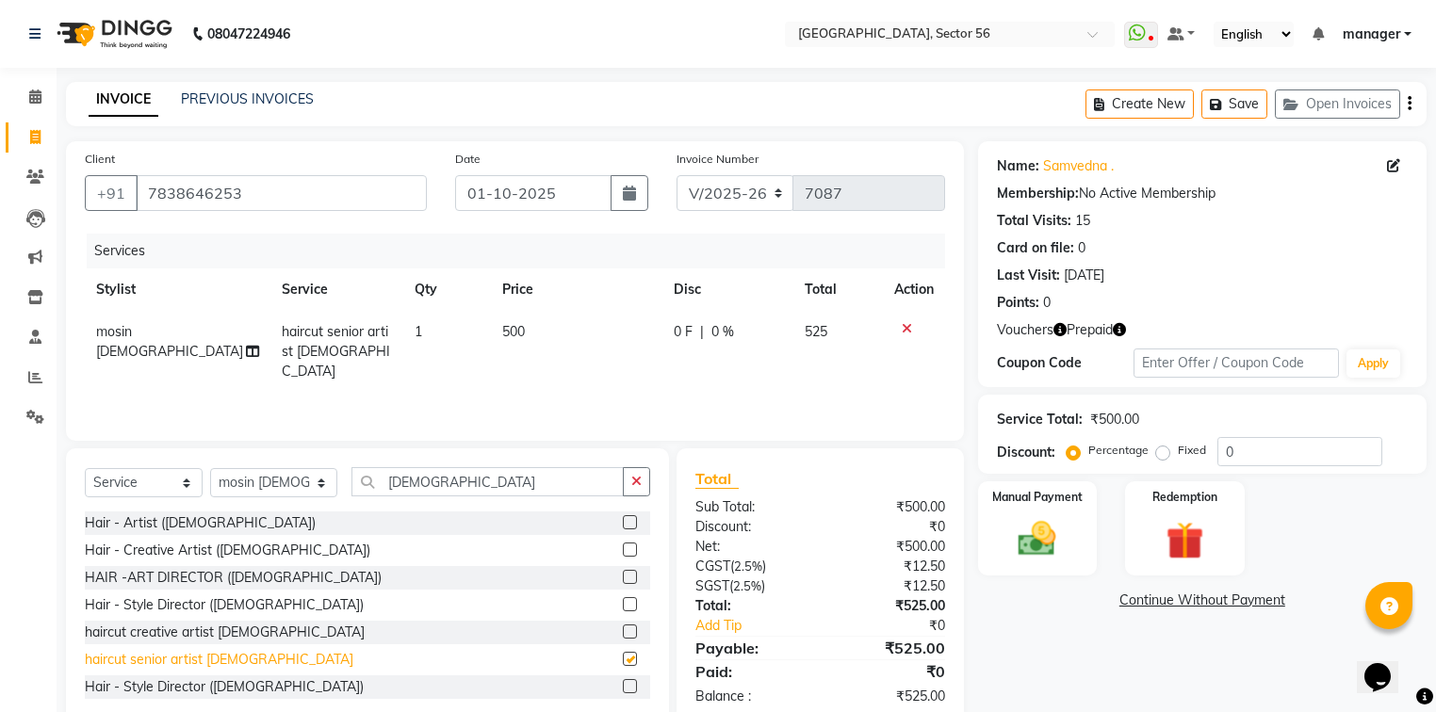
checkbox input "false"
click at [547, 483] on input "[DEMOGRAPHIC_DATA]" at bounding box center [488, 481] width 272 height 29
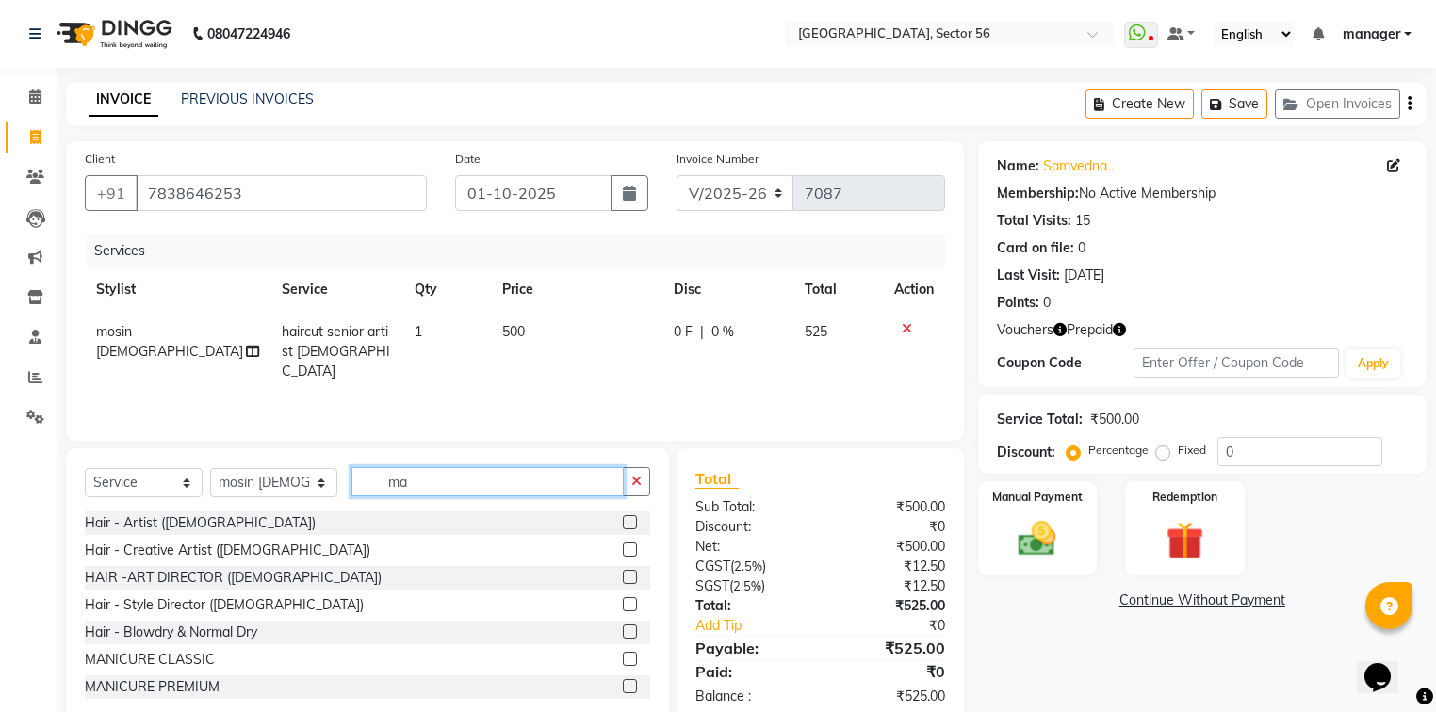
type input "m"
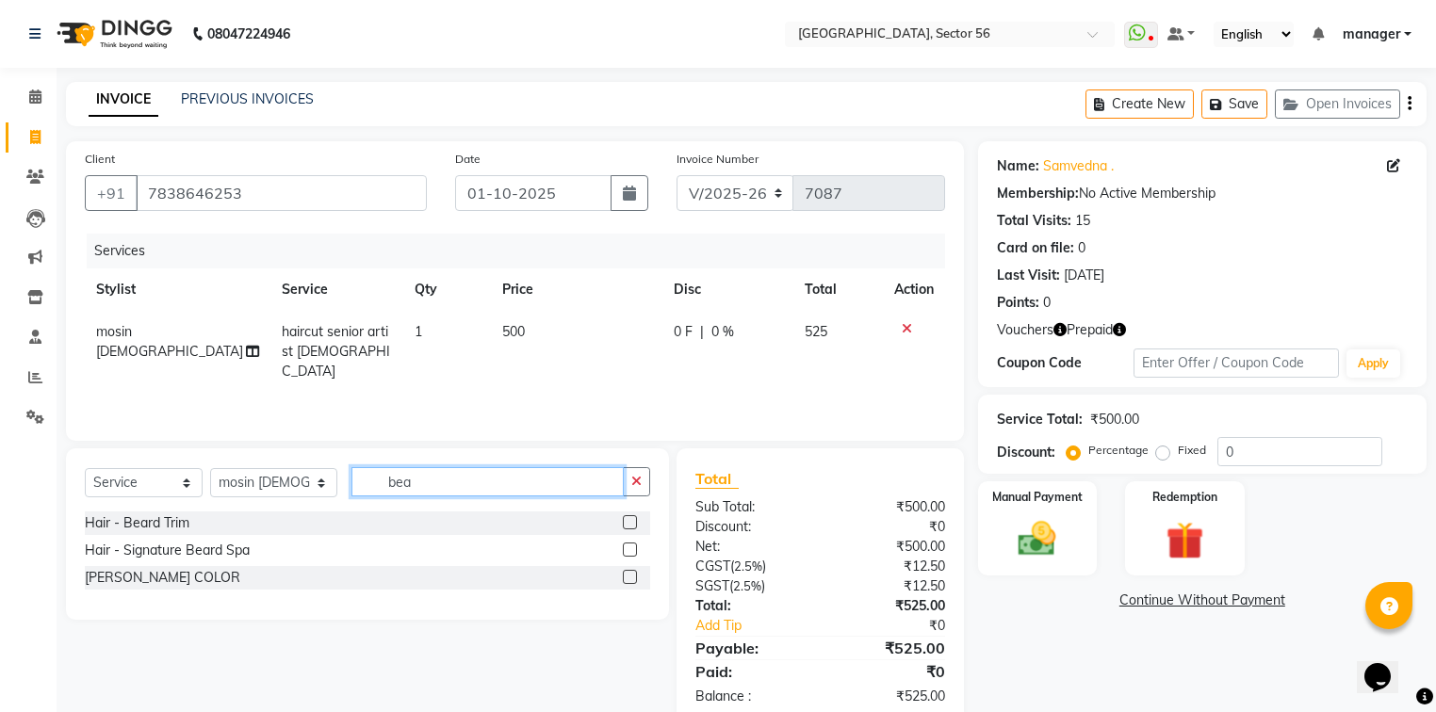
type input "bea"
click at [630, 526] on label at bounding box center [630, 522] width 14 height 14
click at [630, 526] on input "checkbox" at bounding box center [629, 523] width 12 height 12
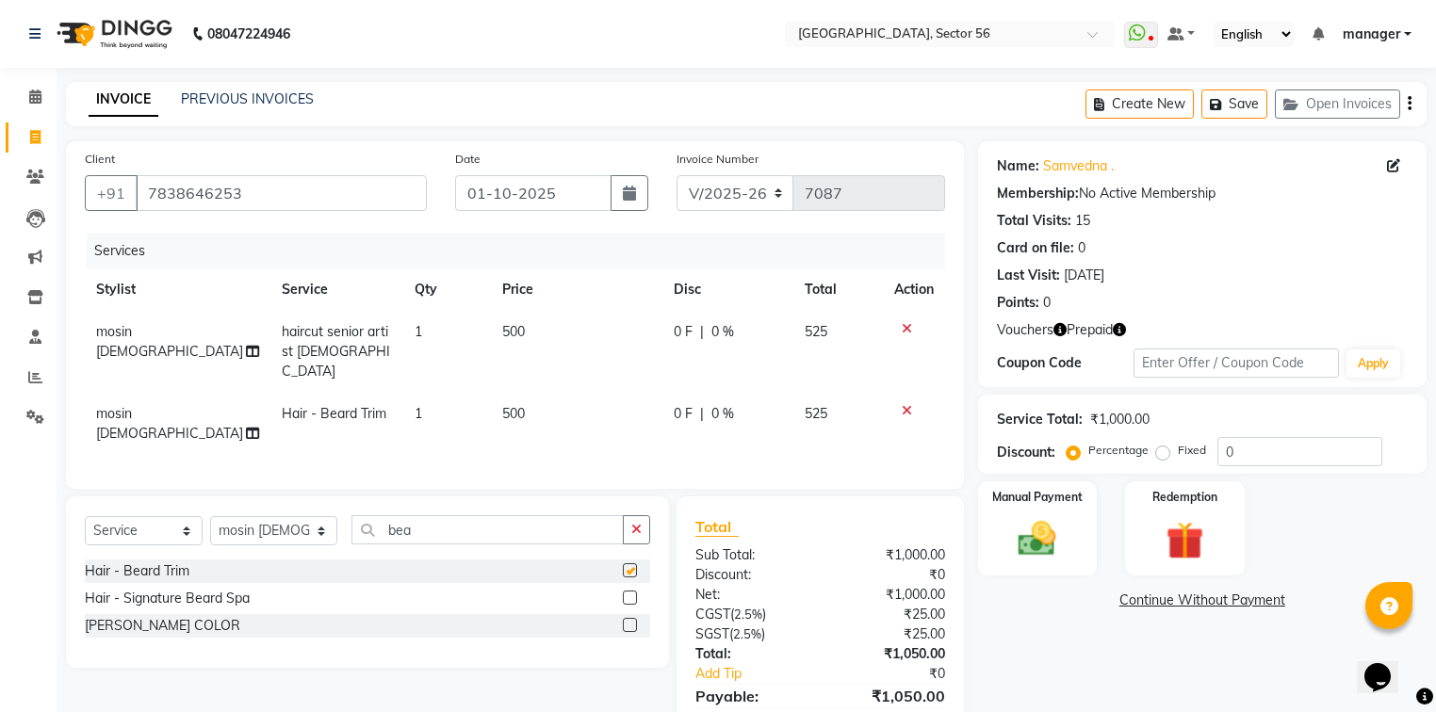
checkbox input "false"
click at [529, 334] on td "500" at bounding box center [577, 352] width 172 height 82
select select "67273"
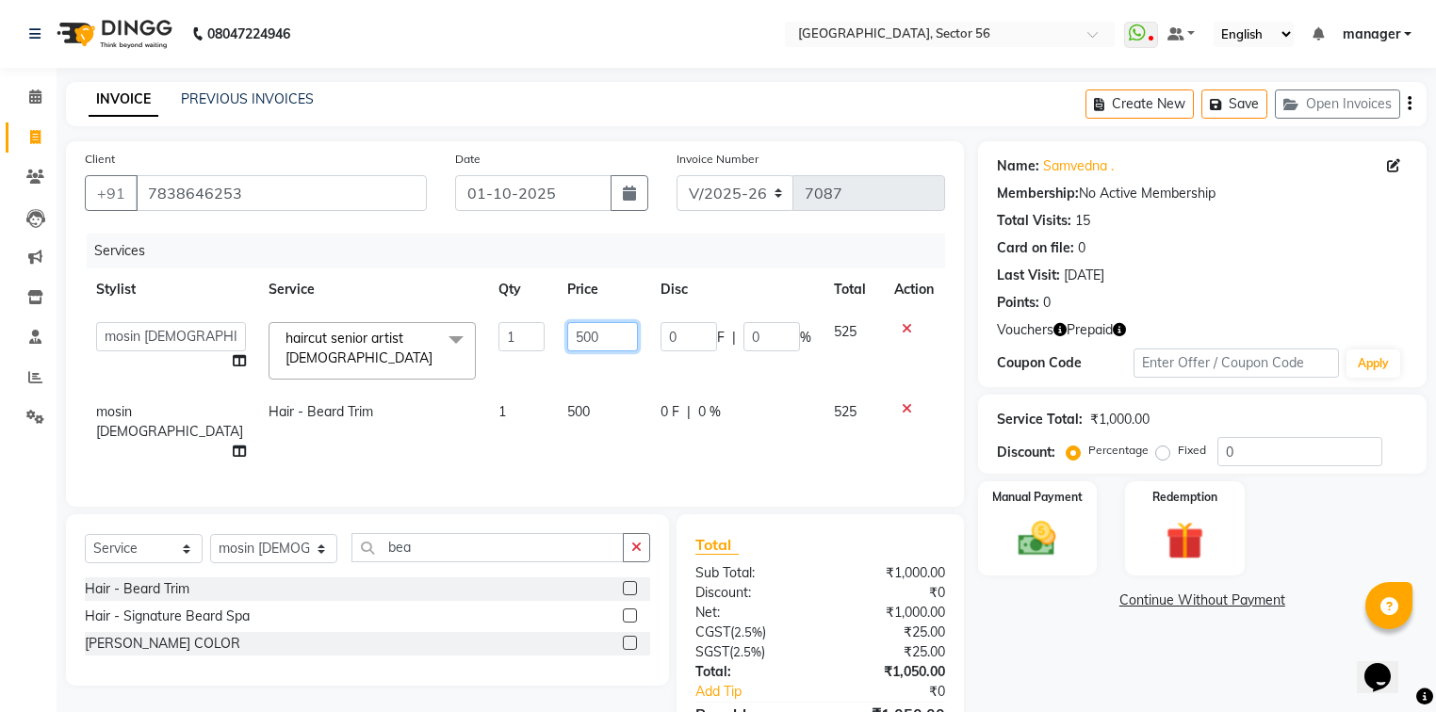
click at [601, 335] on input "500" at bounding box center [602, 336] width 71 height 29
type input "5"
type input "750"
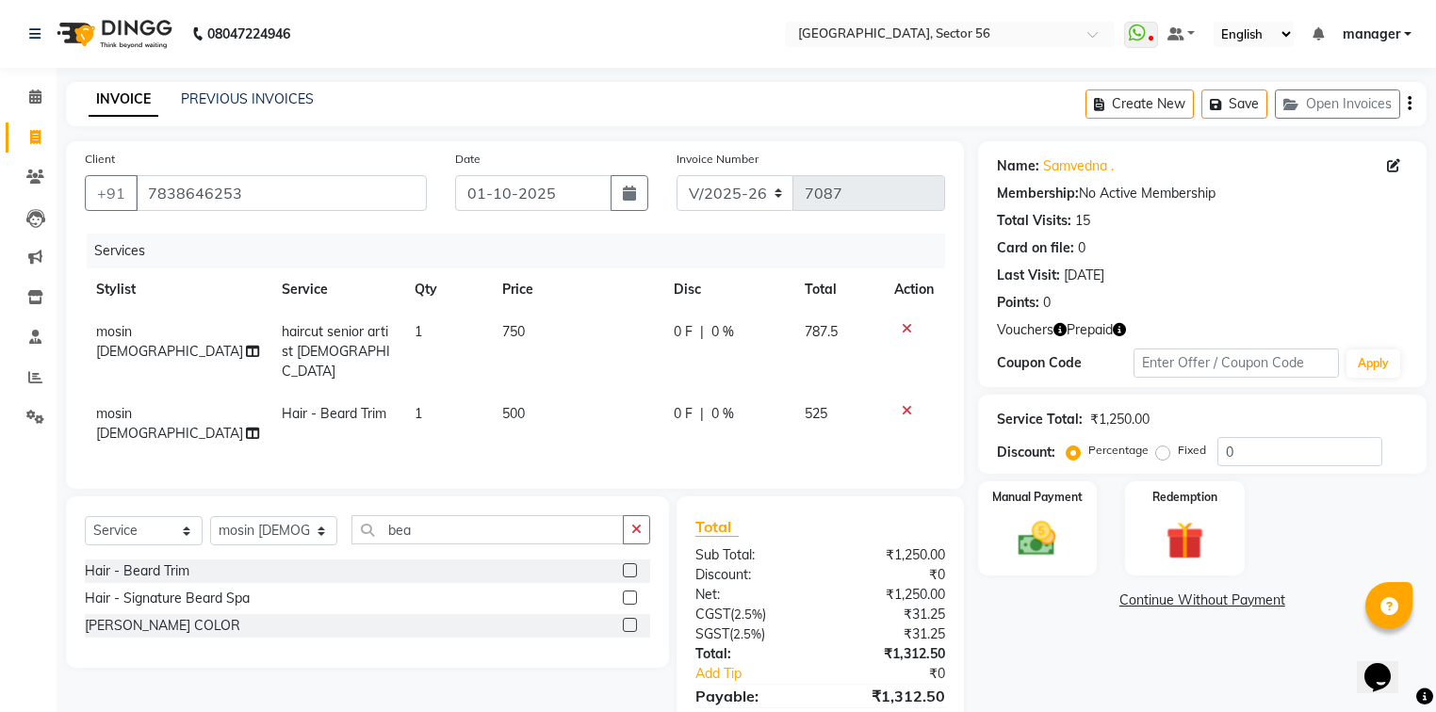
click at [577, 373] on tbody "mosin [DEMOGRAPHIC_DATA] haircut senior artist [DEMOGRAPHIC_DATA] 1 750 0 F | 0…" at bounding box center [515, 383] width 860 height 144
click at [1185, 522] on img at bounding box center [1185, 541] width 64 height 49
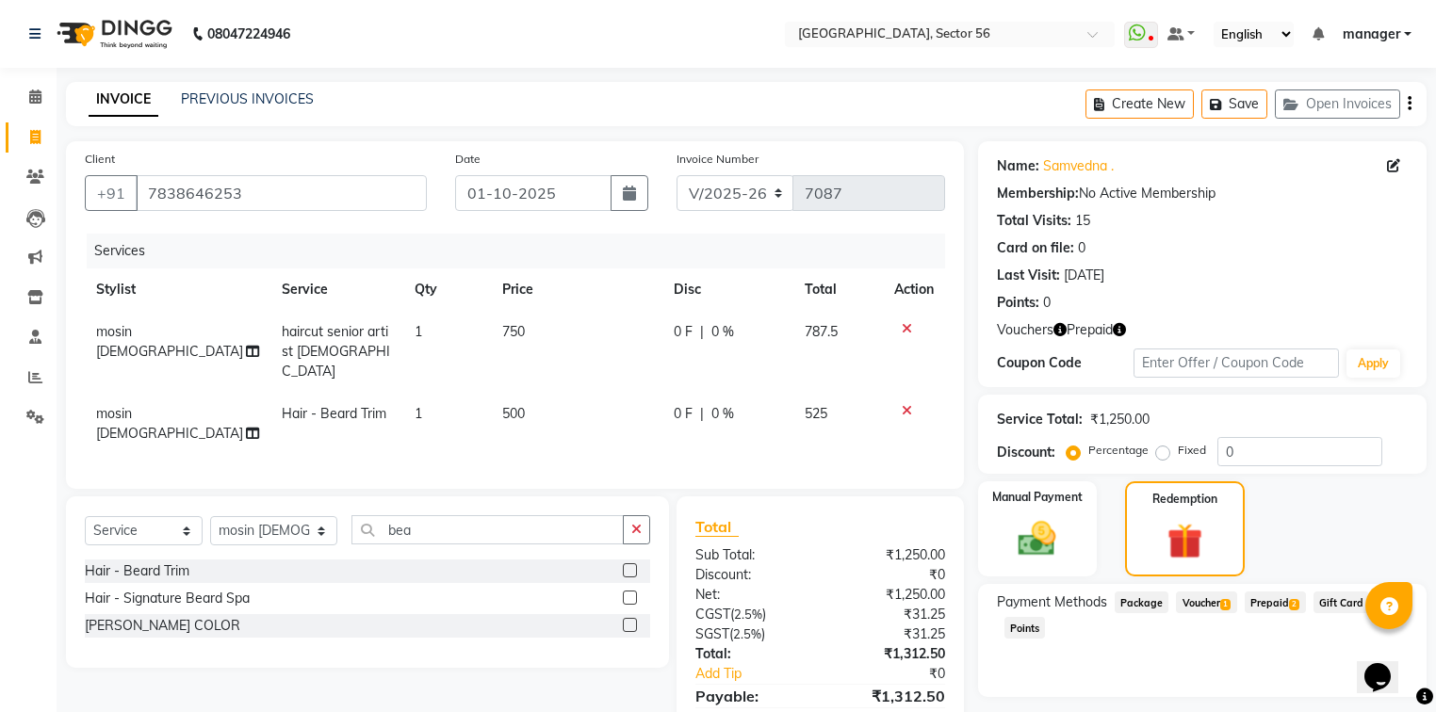
click at [1267, 601] on span "Prepaid 2" at bounding box center [1275, 603] width 61 height 22
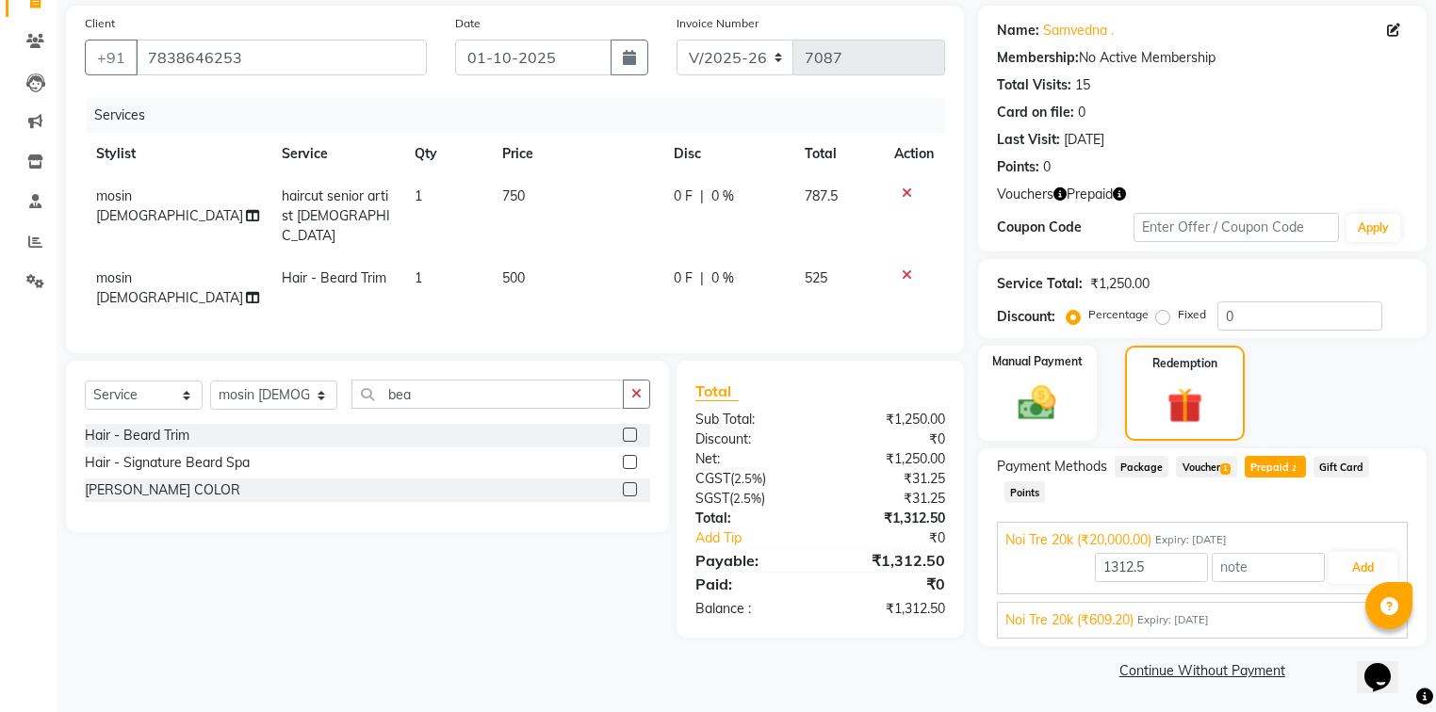
scroll to position [137, 0]
click at [1346, 567] on button "Add" at bounding box center [1363, 567] width 69 height 32
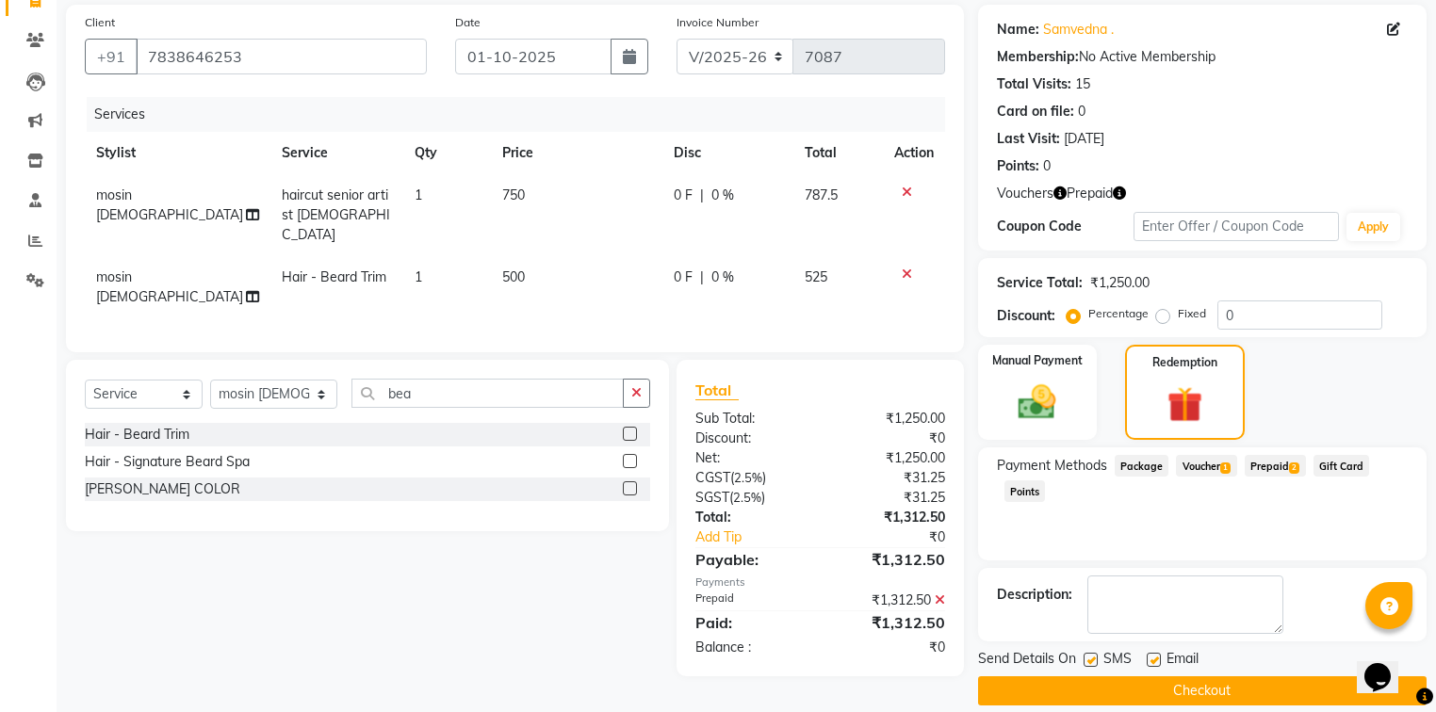
click at [1222, 691] on button "Checkout" at bounding box center [1202, 691] width 449 height 29
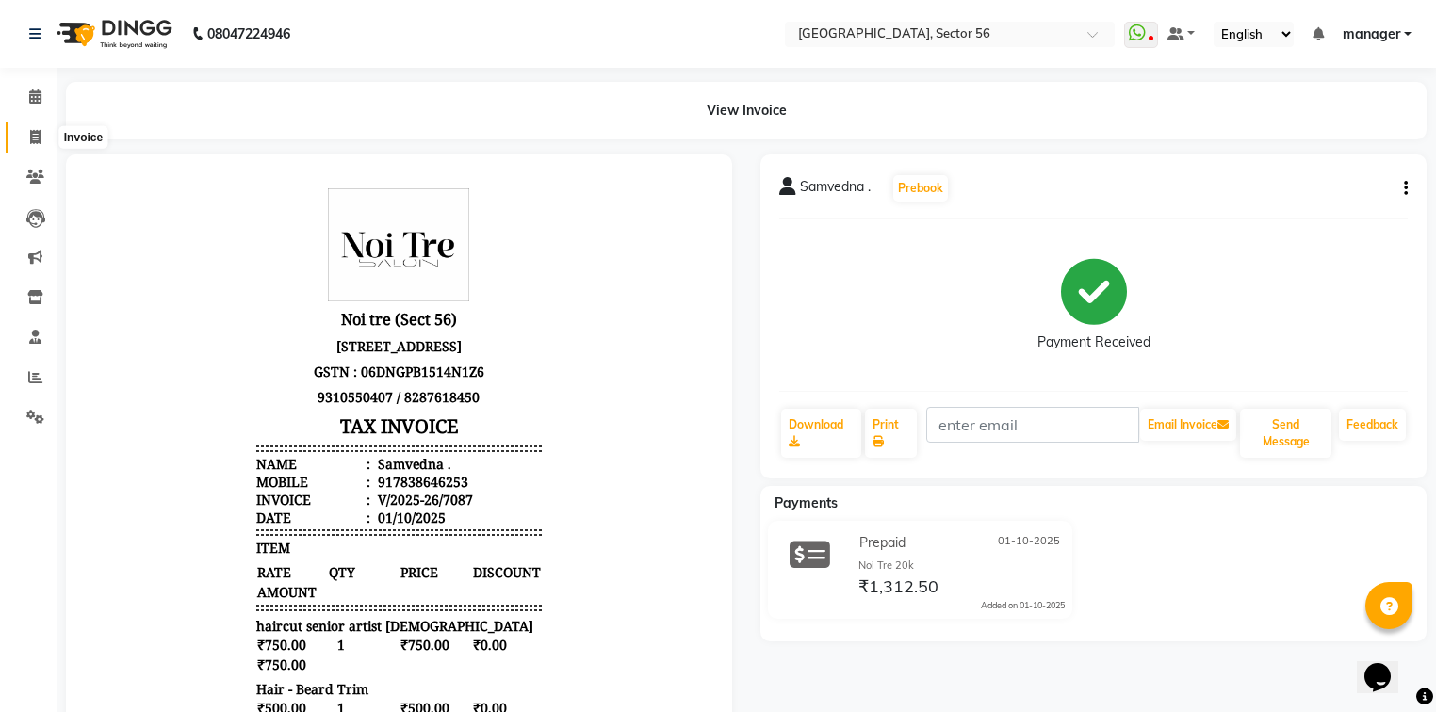
click at [28, 133] on span at bounding box center [35, 138] width 33 height 22
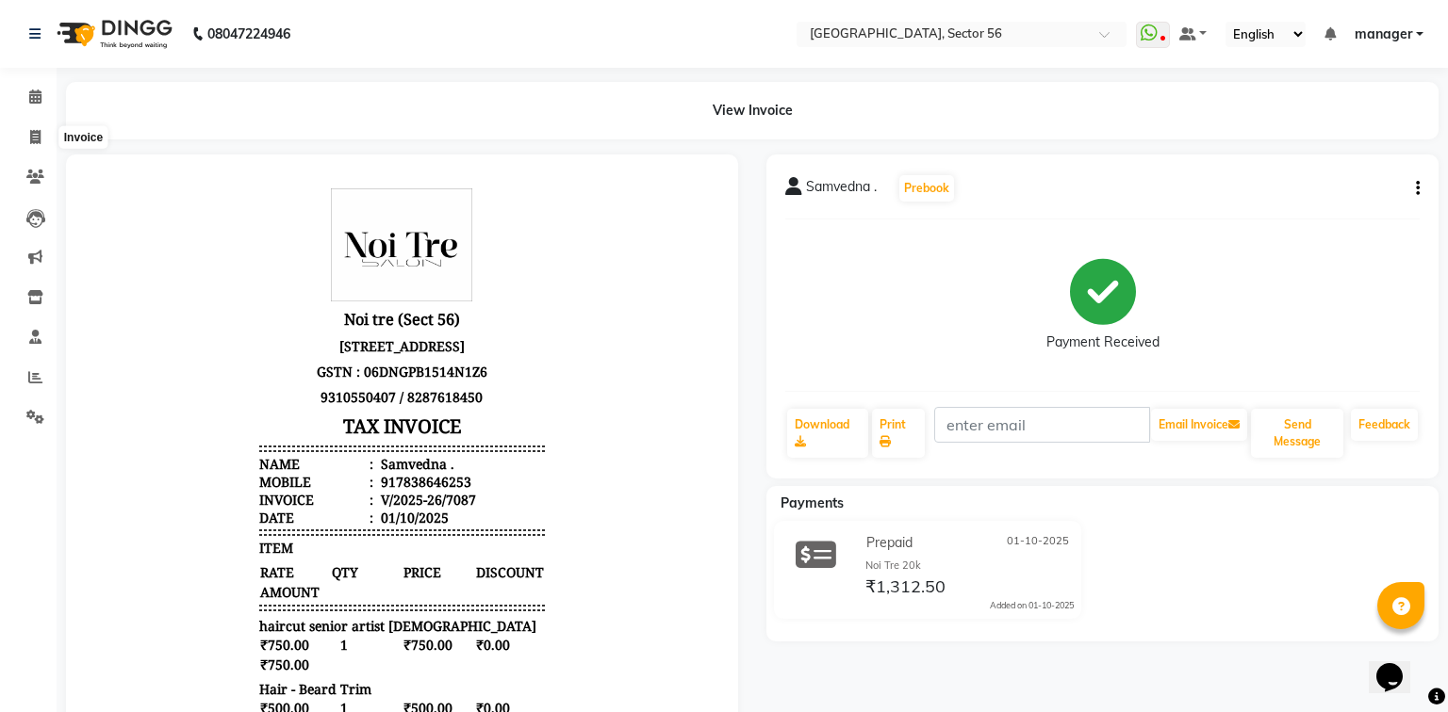
select select "service"
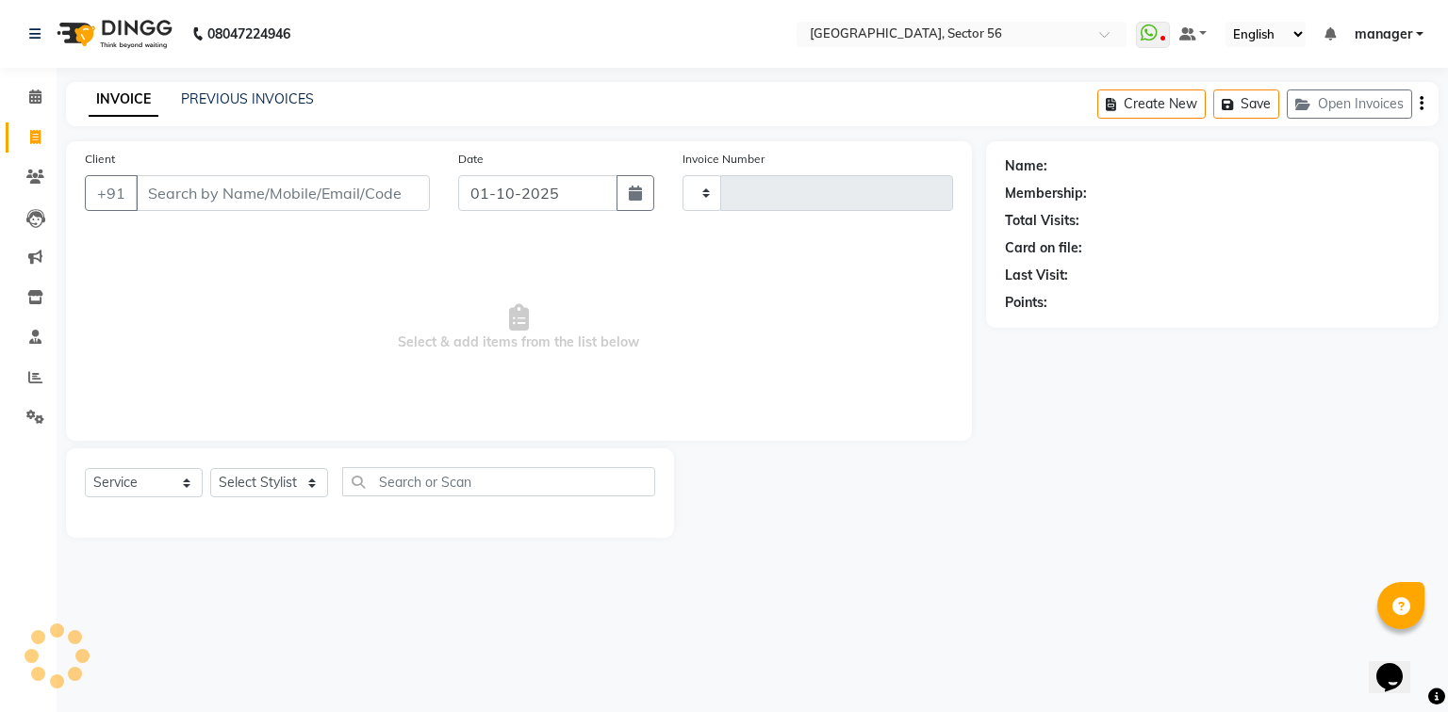
type input "7088"
select select "5557"
